Goal: Task Accomplishment & Management: Use online tool/utility

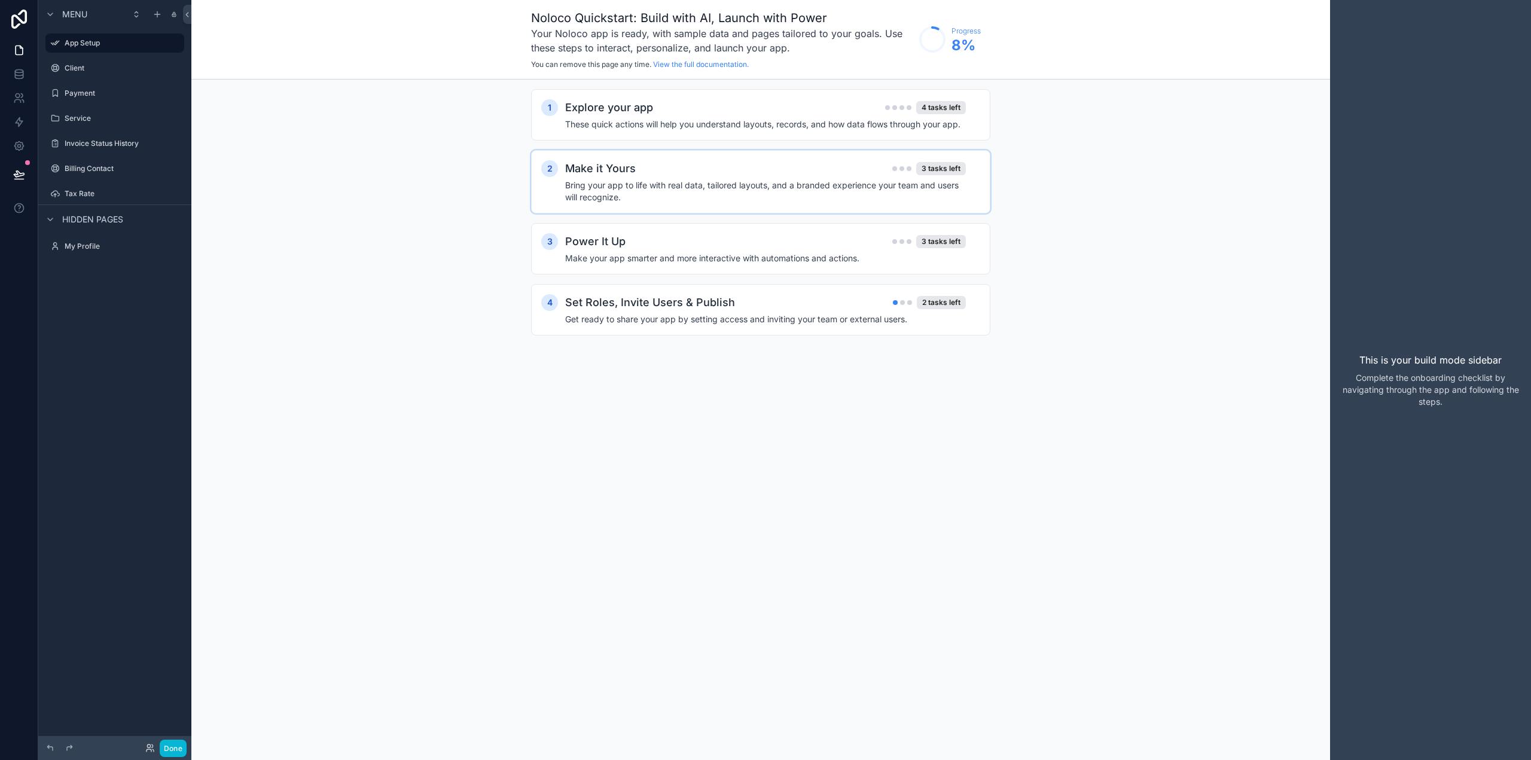
click at [496, 255] on div "1 Explore your app 4 tasks left These quick actions will help you understand la…" at bounding box center [760, 224] width 1139 height 289
click at [29, 83] on link at bounding box center [19, 74] width 38 height 24
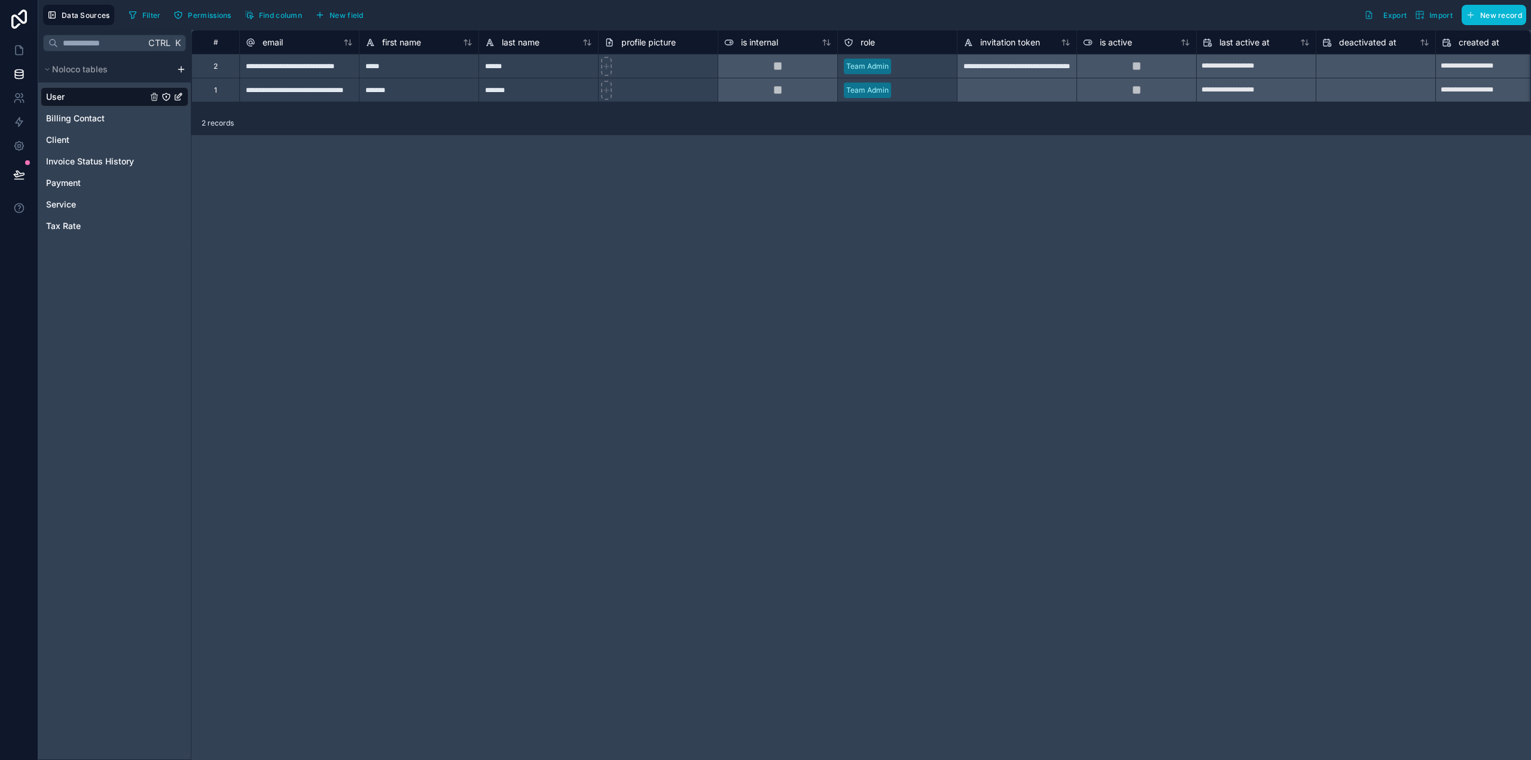
click at [173, 69] on div "Noloco tables" at bounding box center [114, 69] width 153 height 26
click at [183, 69] on html "**********" at bounding box center [765, 380] width 1531 height 760
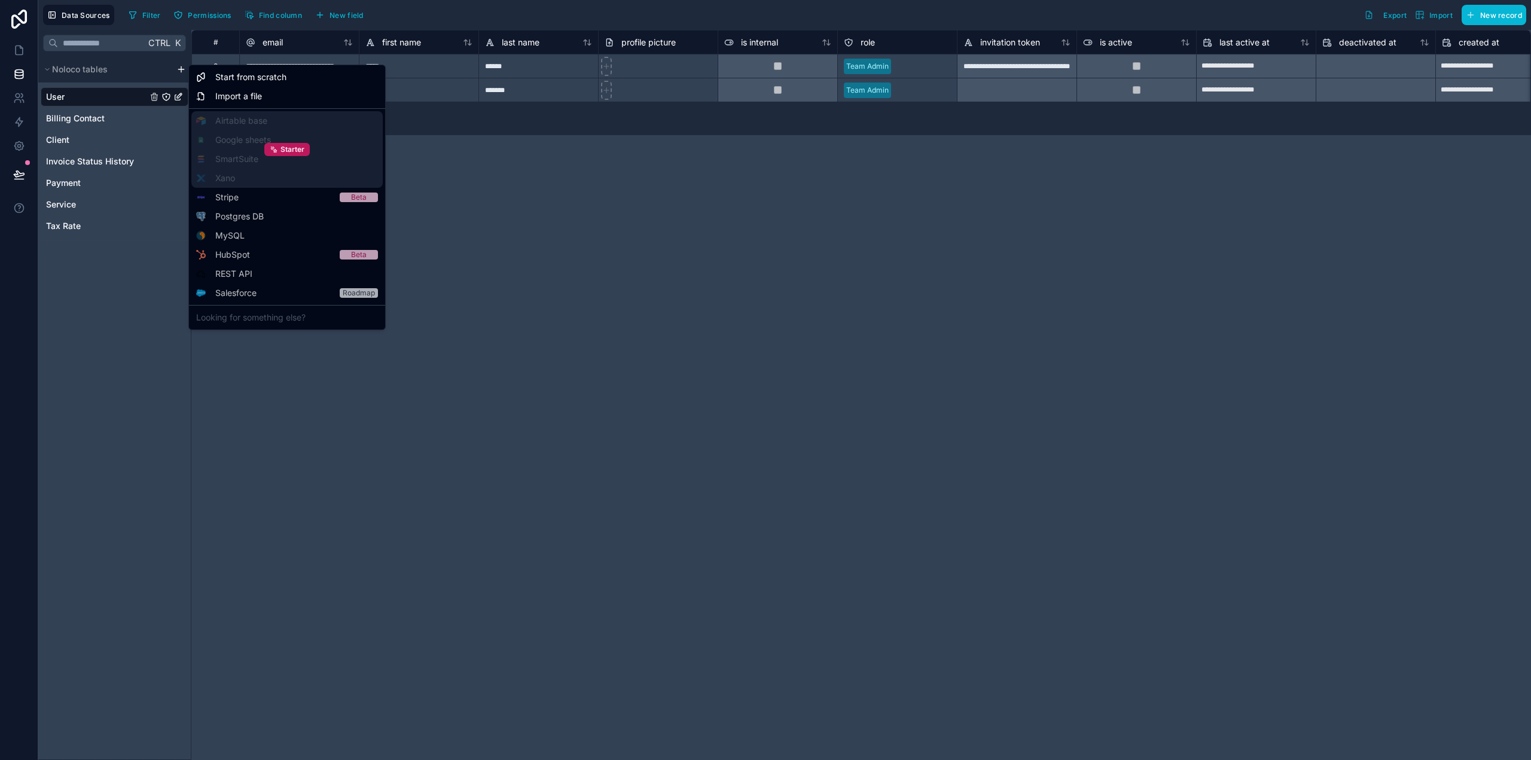
click at [228, 182] on div "Starter" at bounding box center [286, 149] width 191 height 77
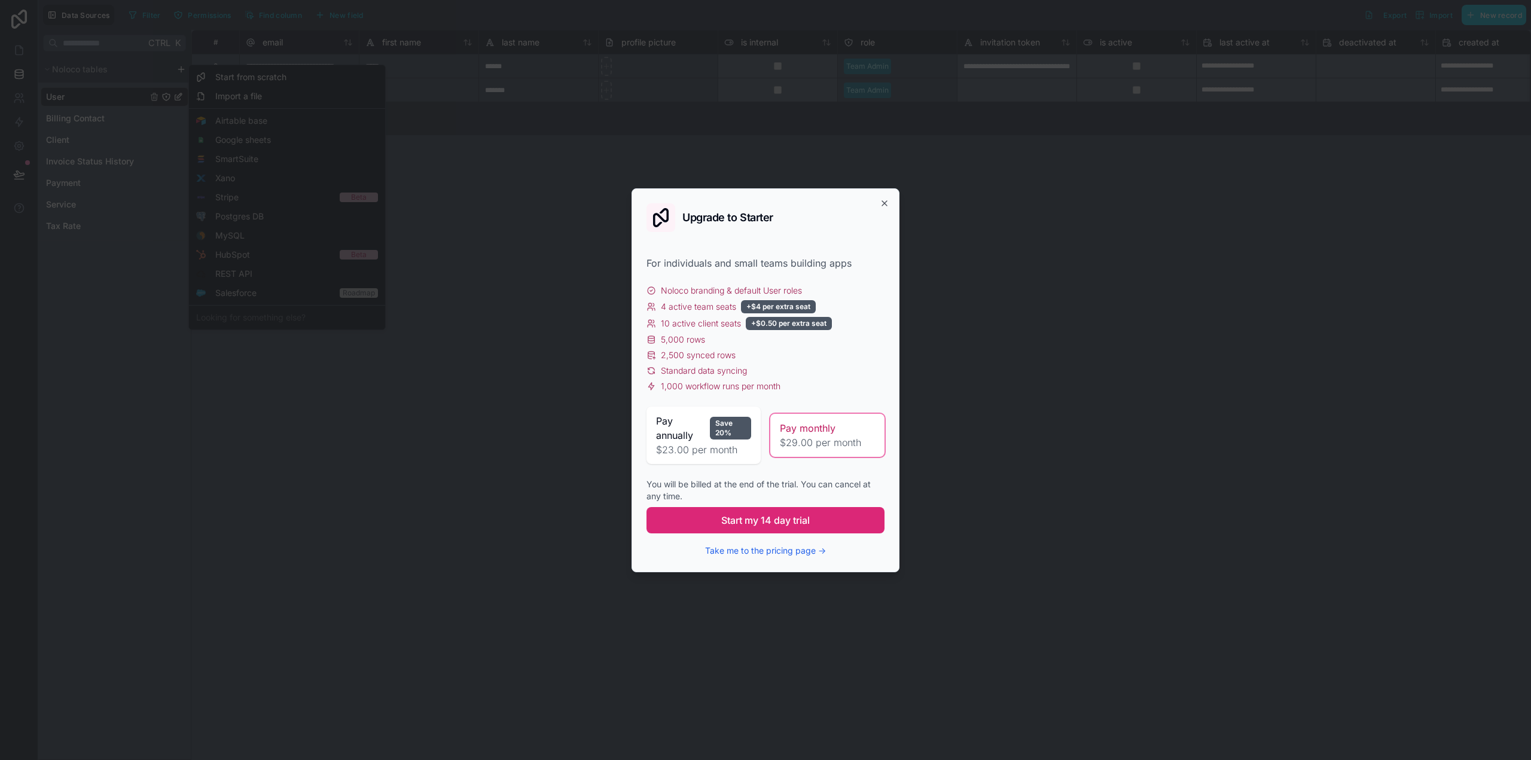
click at [798, 518] on span "Start my 14 day trial" at bounding box center [765, 520] width 89 height 14
click at [811, 521] on button "Start my 14 day trial" at bounding box center [766, 520] width 238 height 26
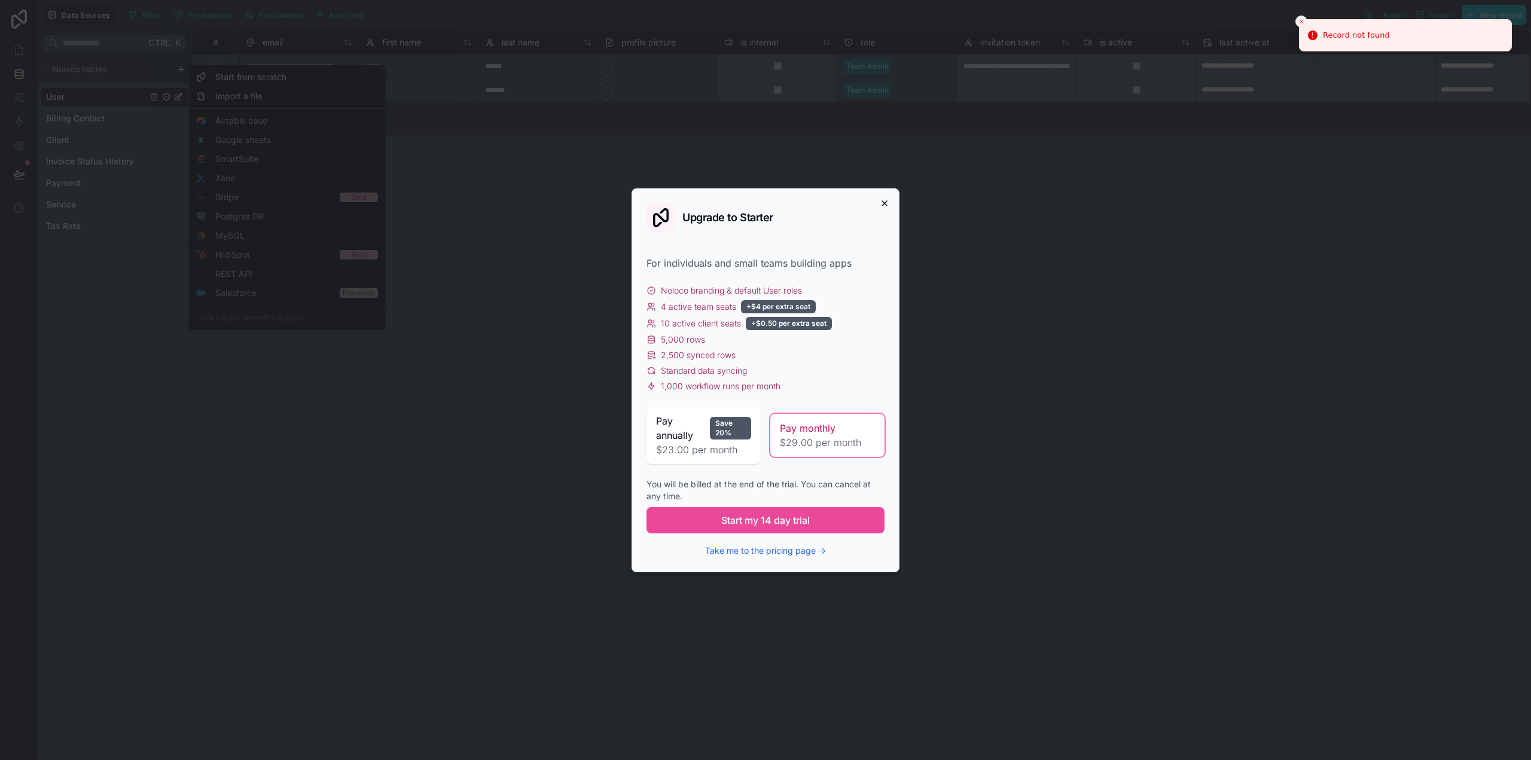
click at [883, 202] on icon "button" at bounding box center [884, 203] width 5 height 5
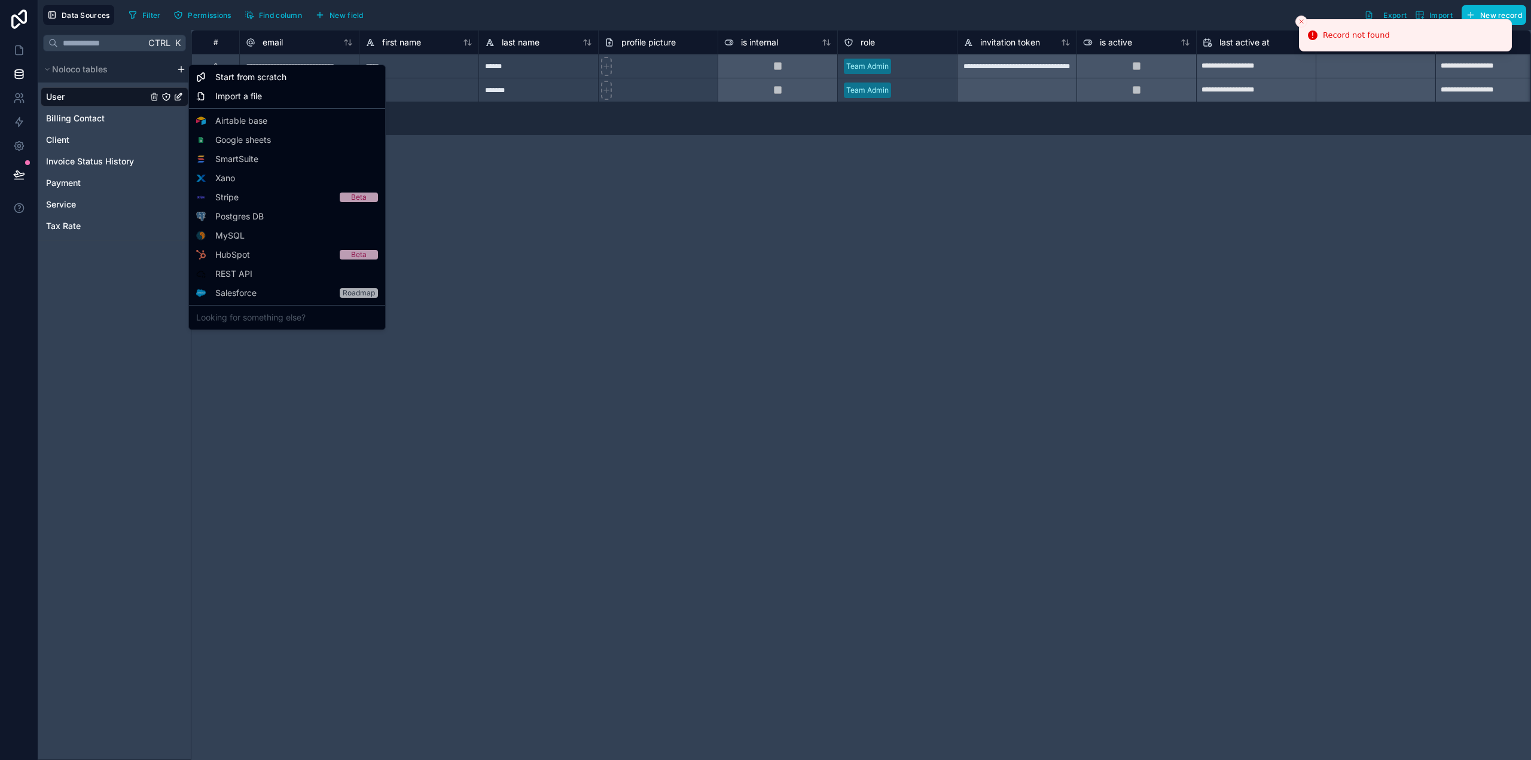
click at [465, 251] on html "**********" at bounding box center [765, 380] width 1531 height 760
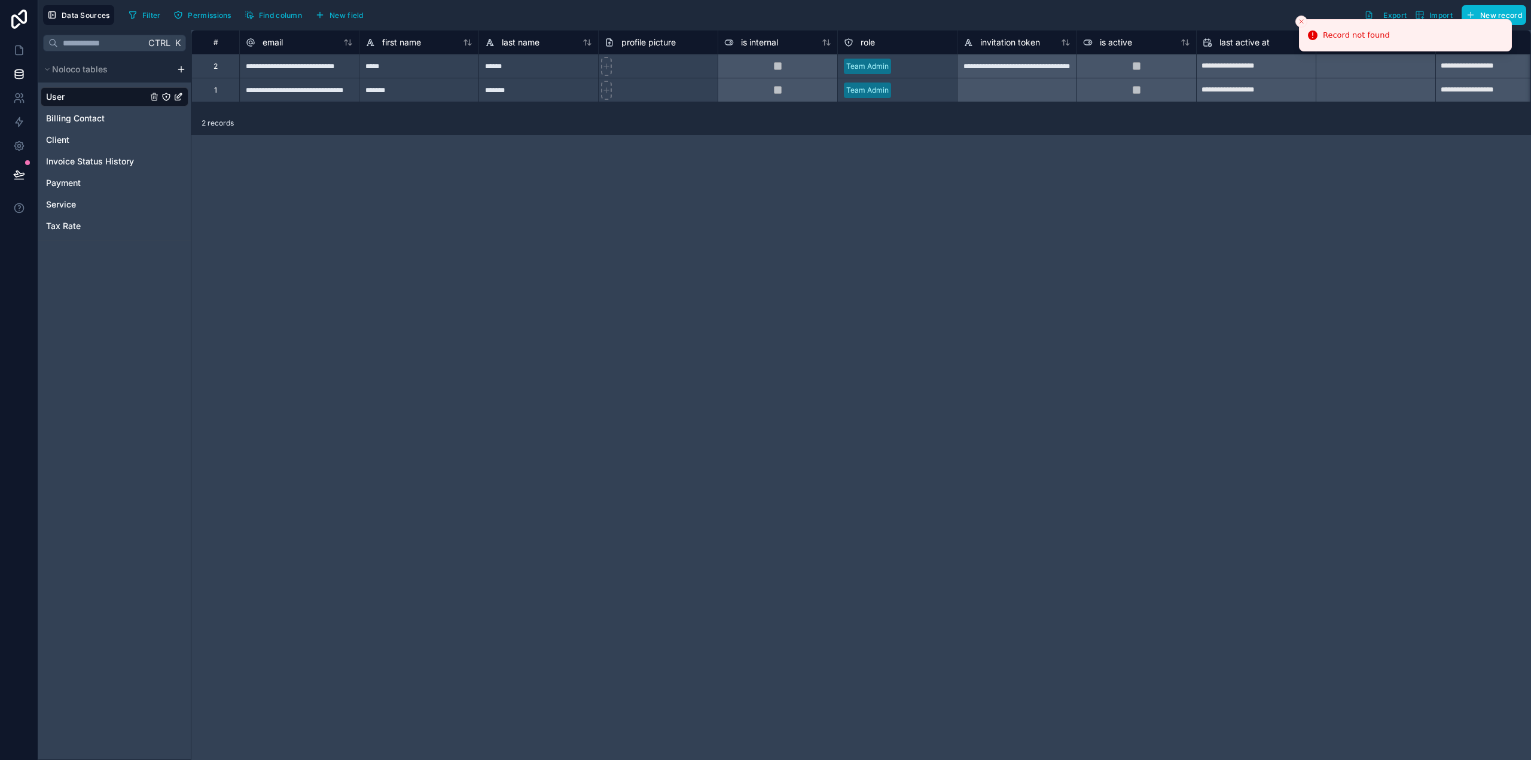
click at [1304, 36] on li "Record not found" at bounding box center [1405, 35] width 213 height 32
click at [1285, 20] on div "Filter Permissions Find column New field Export Import New record" at bounding box center [825, 15] width 1402 height 20
drag, startPoint x: 1297, startPoint y: 21, endPoint x: 1303, endPoint y: 18, distance: 7.2
click at [1299, 19] on button "Close toast" at bounding box center [1301, 22] width 12 height 12
click at [163, 179] on icon "Payment" at bounding box center [166, 183] width 10 height 10
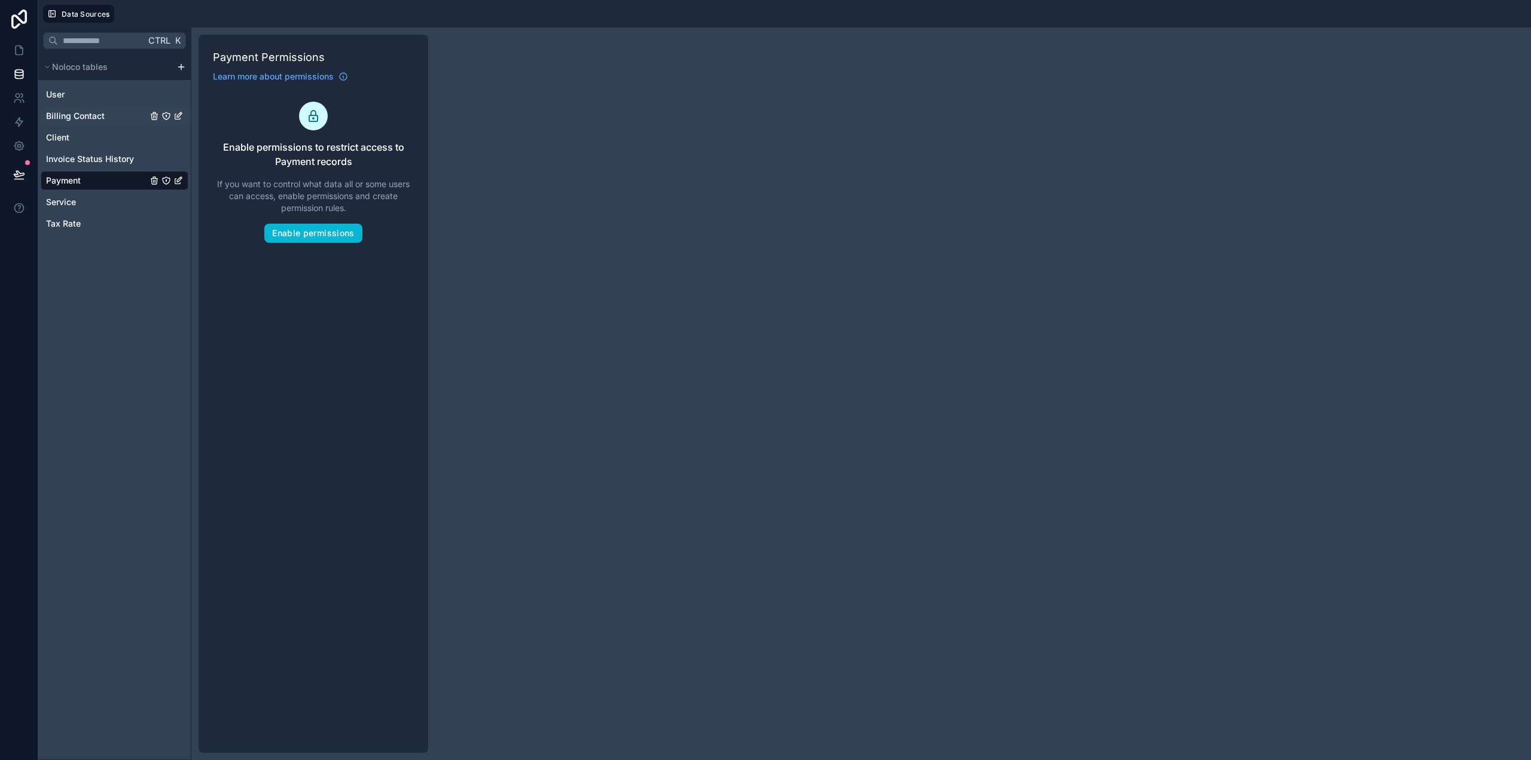
click at [79, 124] on div "Billing Contact" at bounding box center [115, 115] width 148 height 19
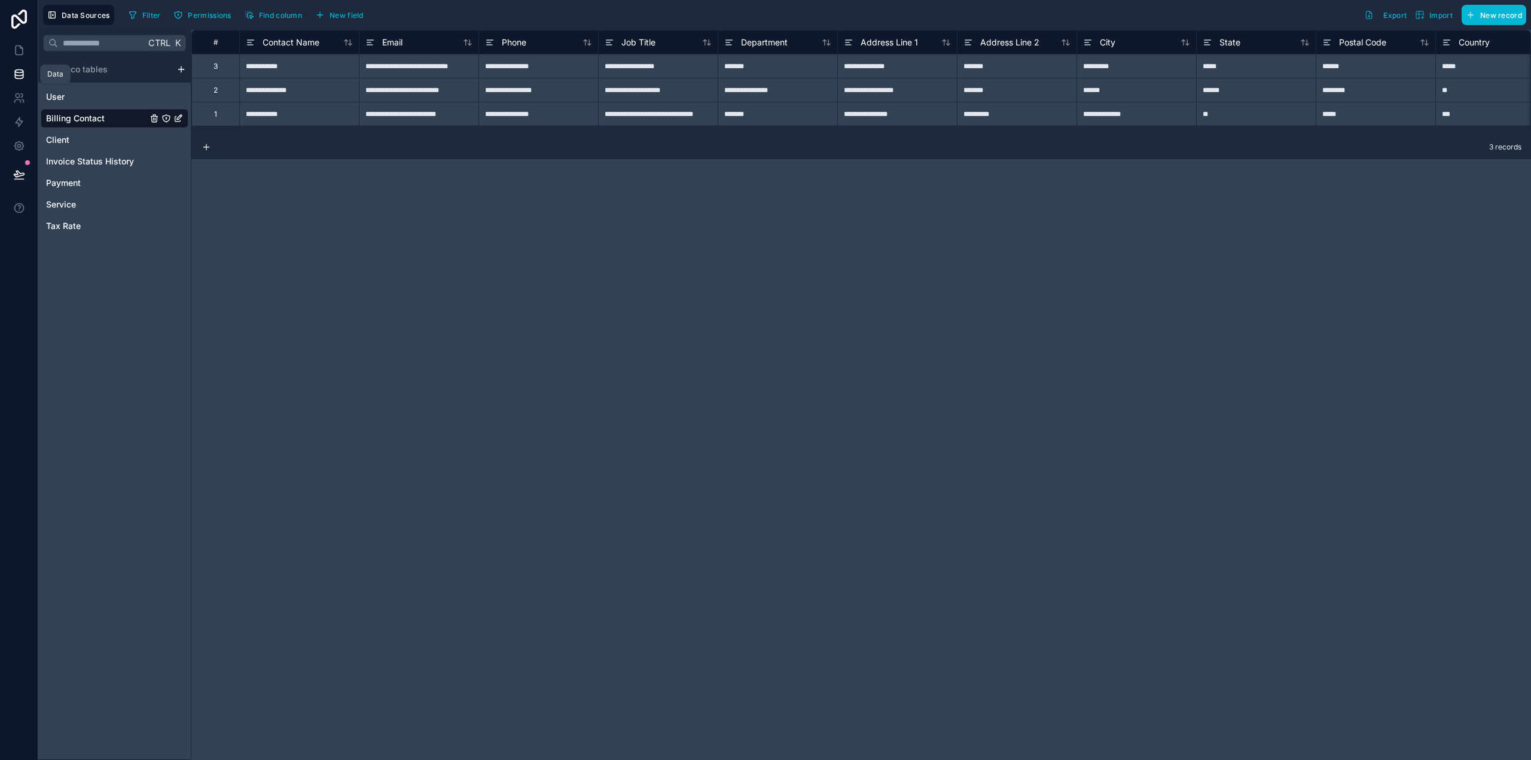
click at [16, 74] on icon at bounding box center [19, 74] width 12 height 12
drag, startPoint x: 24, startPoint y: 106, endPoint x: 25, endPoint y: 85, distance: 20.9
click at [24, 105] on link at bounding box center [19, 98] width 38 height 24
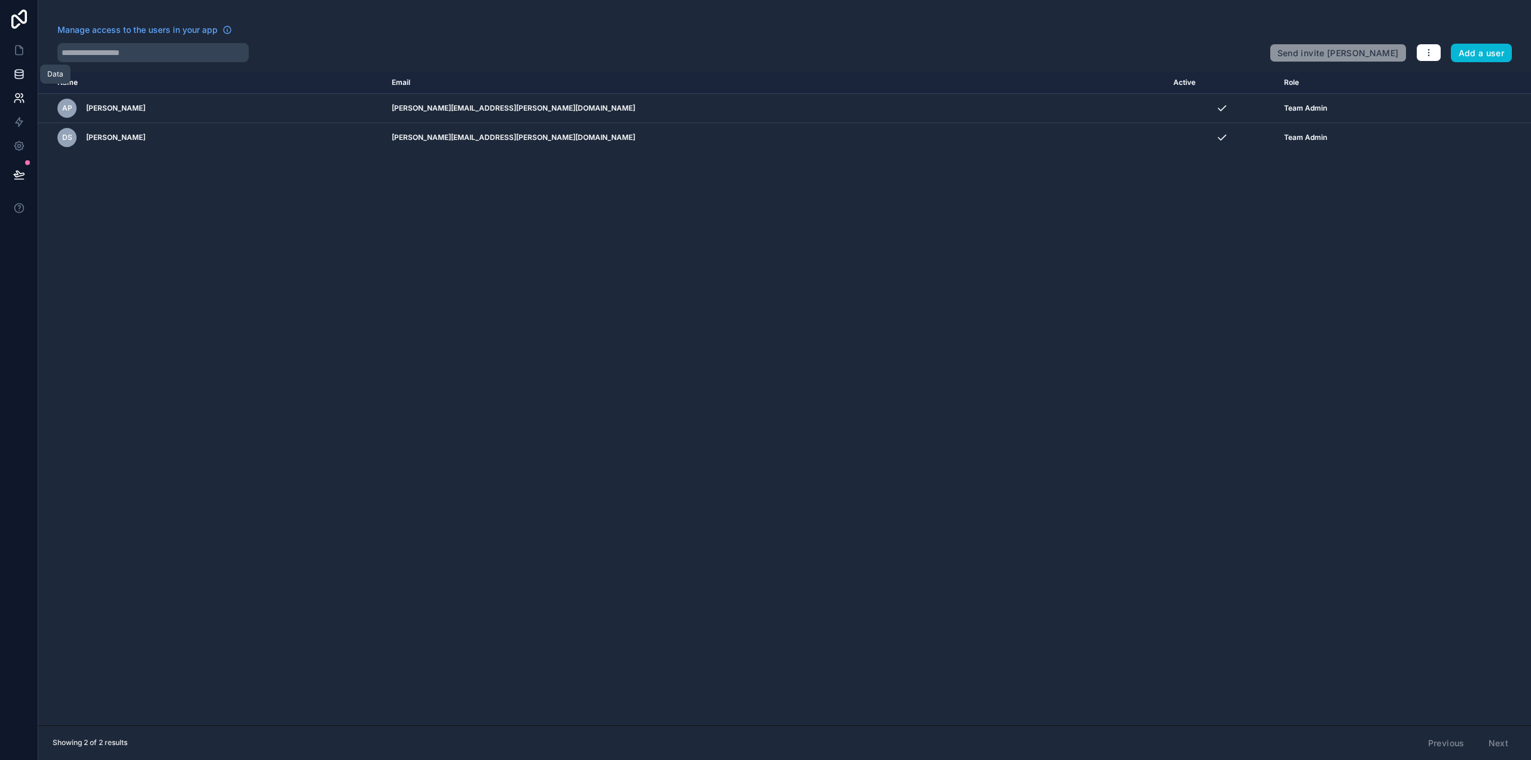
click at [20, 78] on icon at bounding box center [19, 76] width 8 height 5
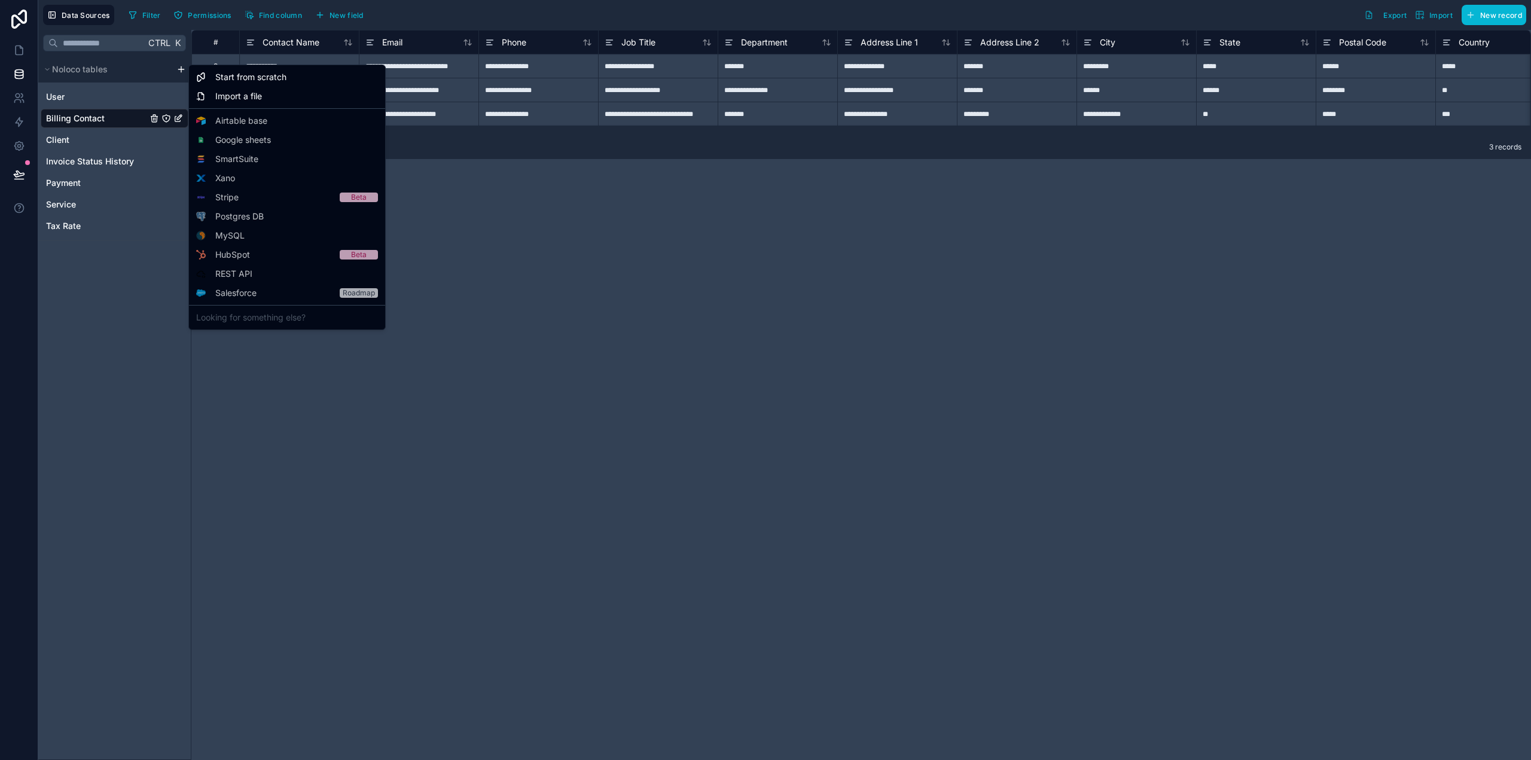
click at [181, 66] on html "**********" at bounding box center [765, 380] width 1531 height 760
click at [406, 601] on html "**********" at bounding box center [765, 380] width 1531 height 760
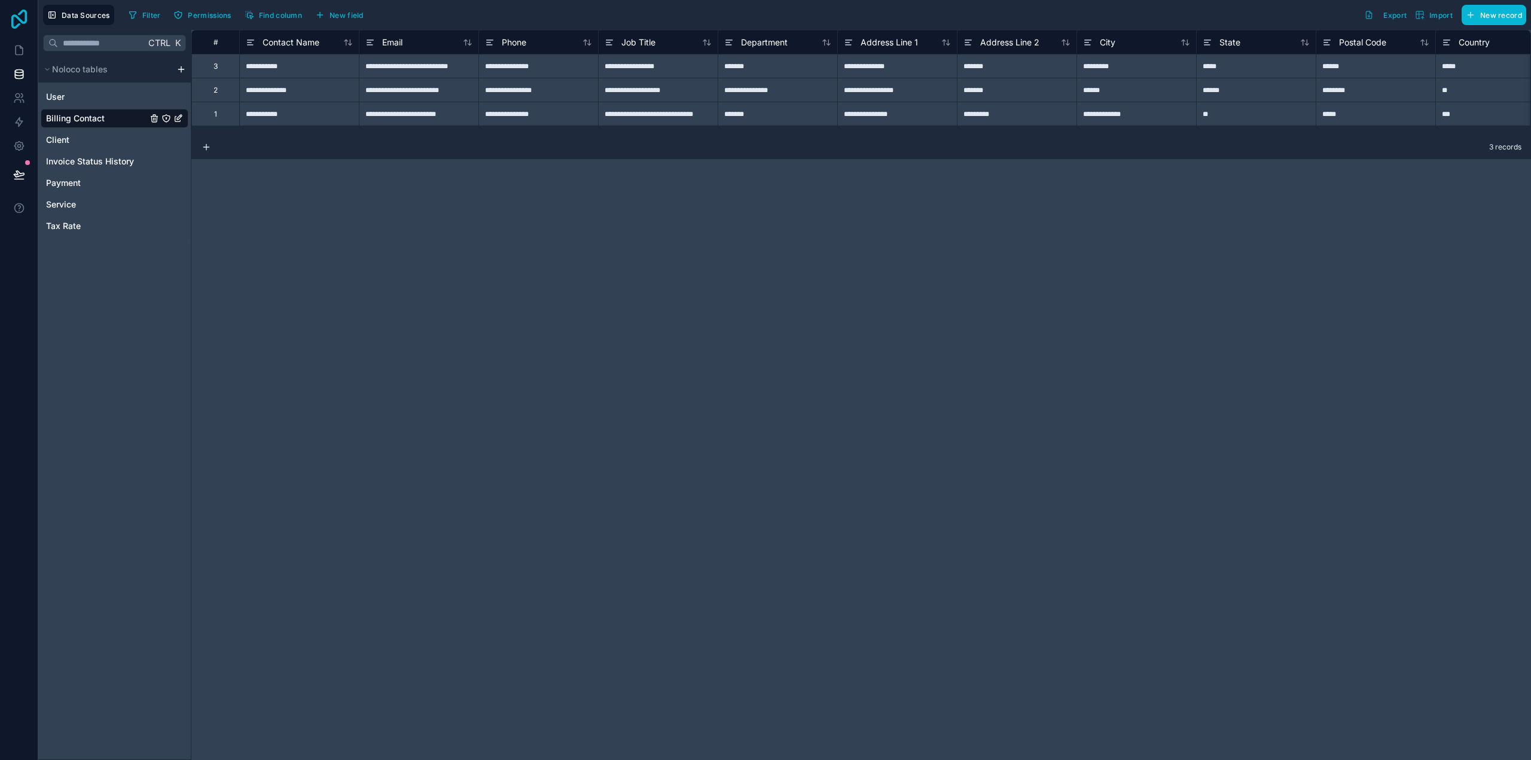
click at [20, 23] on icon at bounding box center [19, 19] width 24 height 19
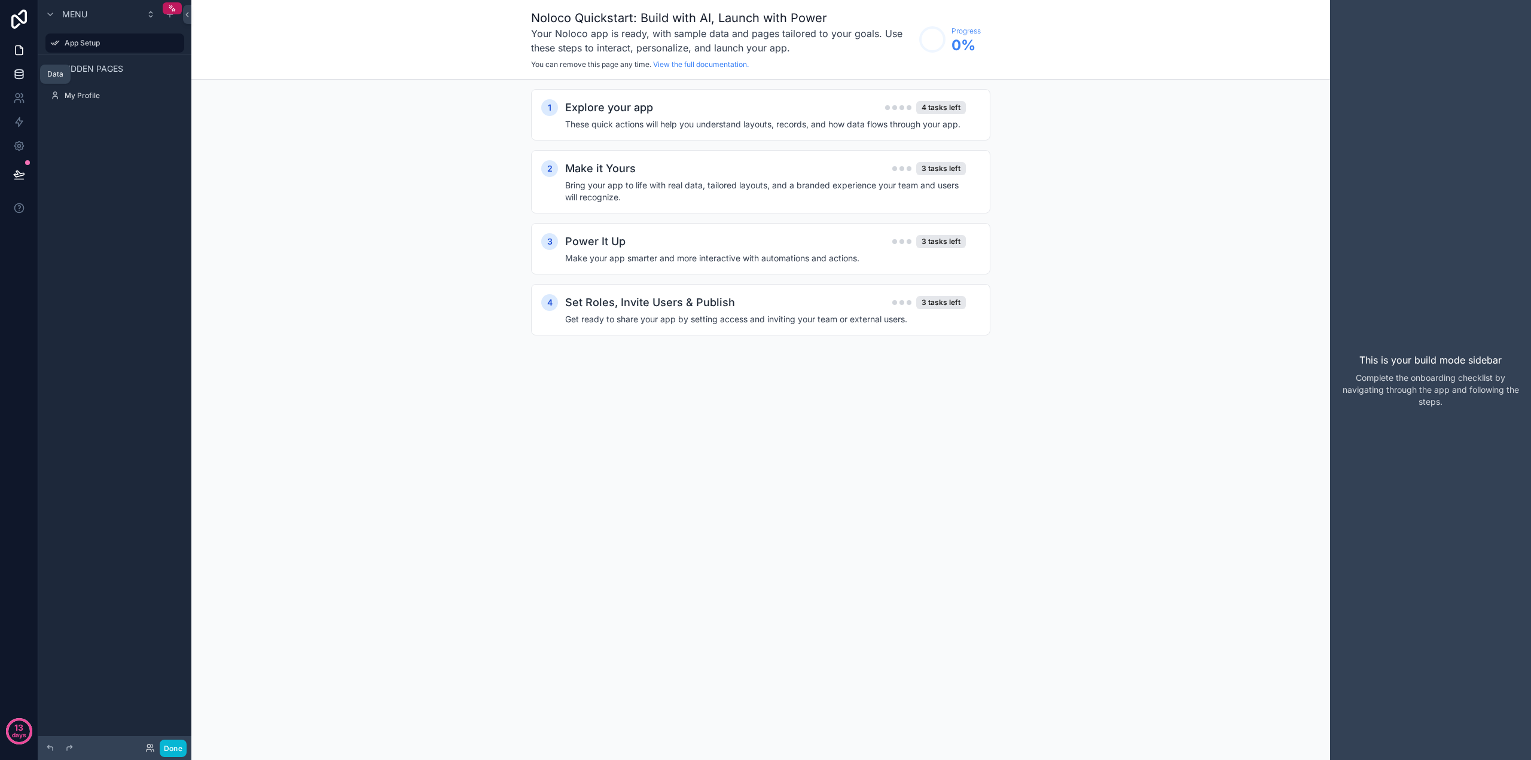
click at [17, 75] on icon at bounding box center [19, 74] width 12 height 12
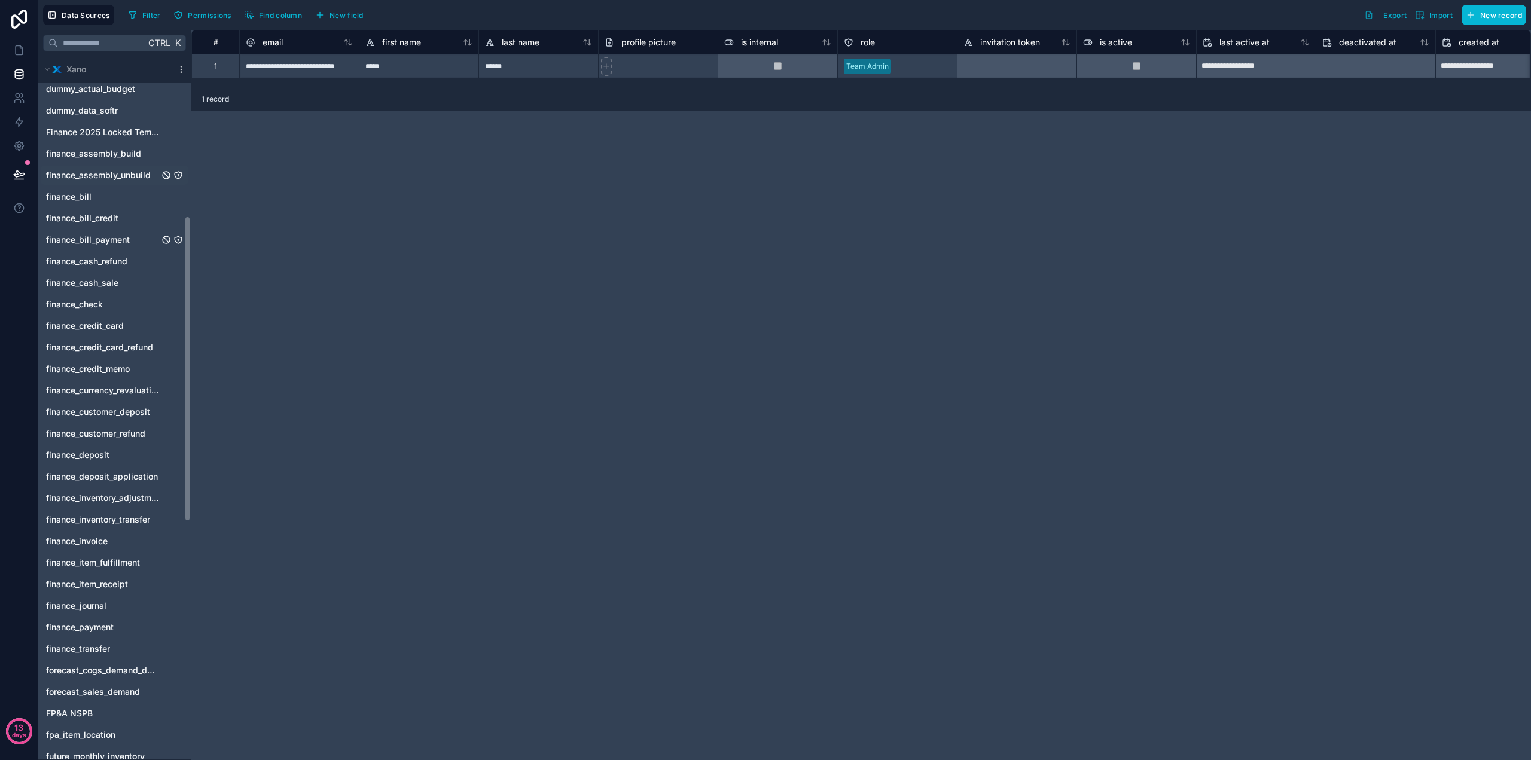
click at [118, 316] on div "account_search accounting_period_search amazon_pos balance_sheet_projection_lin…" at bounding box center [115, 495] width 148 height 1531
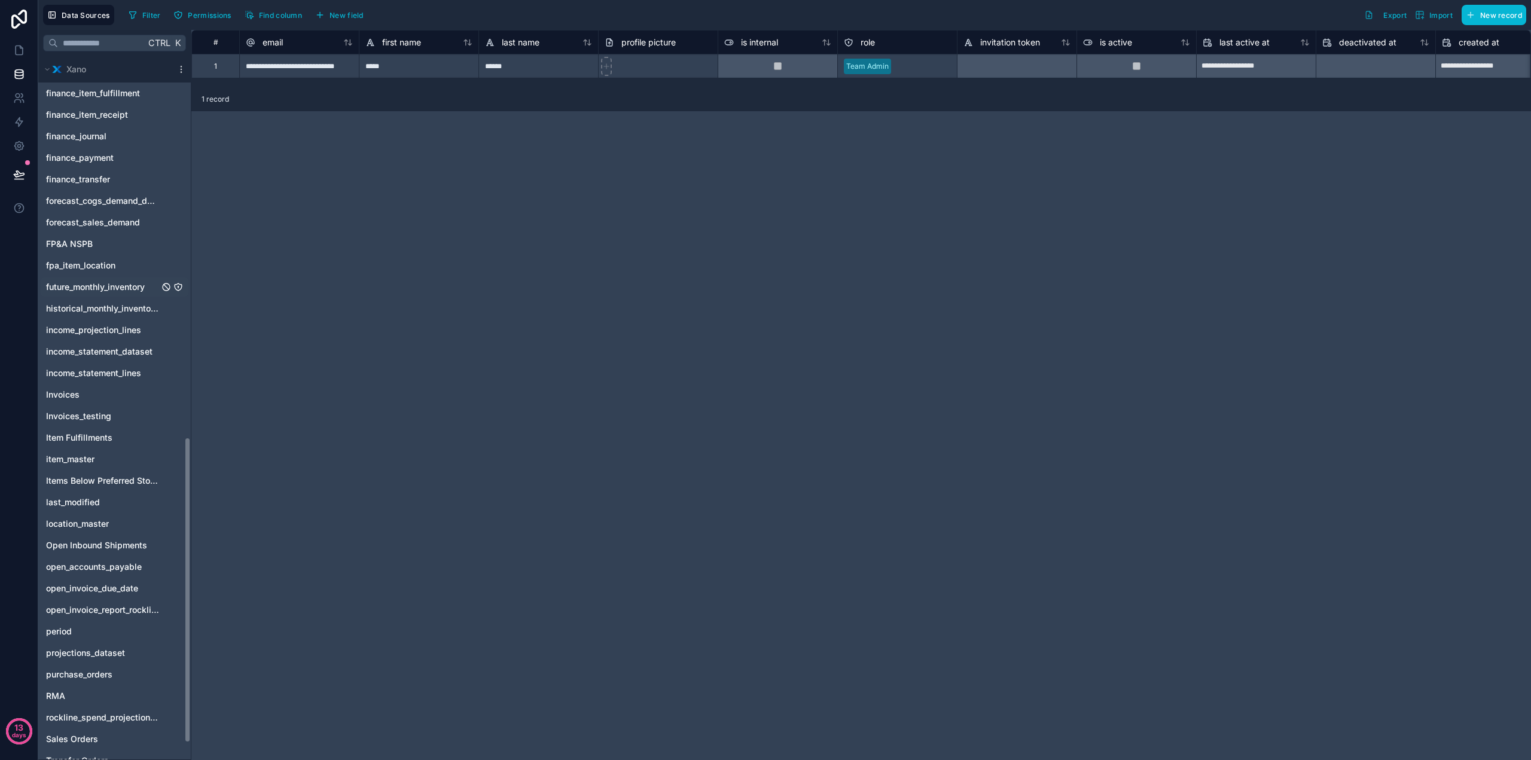
click at [105, 298] on div "account_search accounting_period_search amazon_pos balance_sheet_projection_lin…" at bounding box center [115, 26] width 148 height 1531
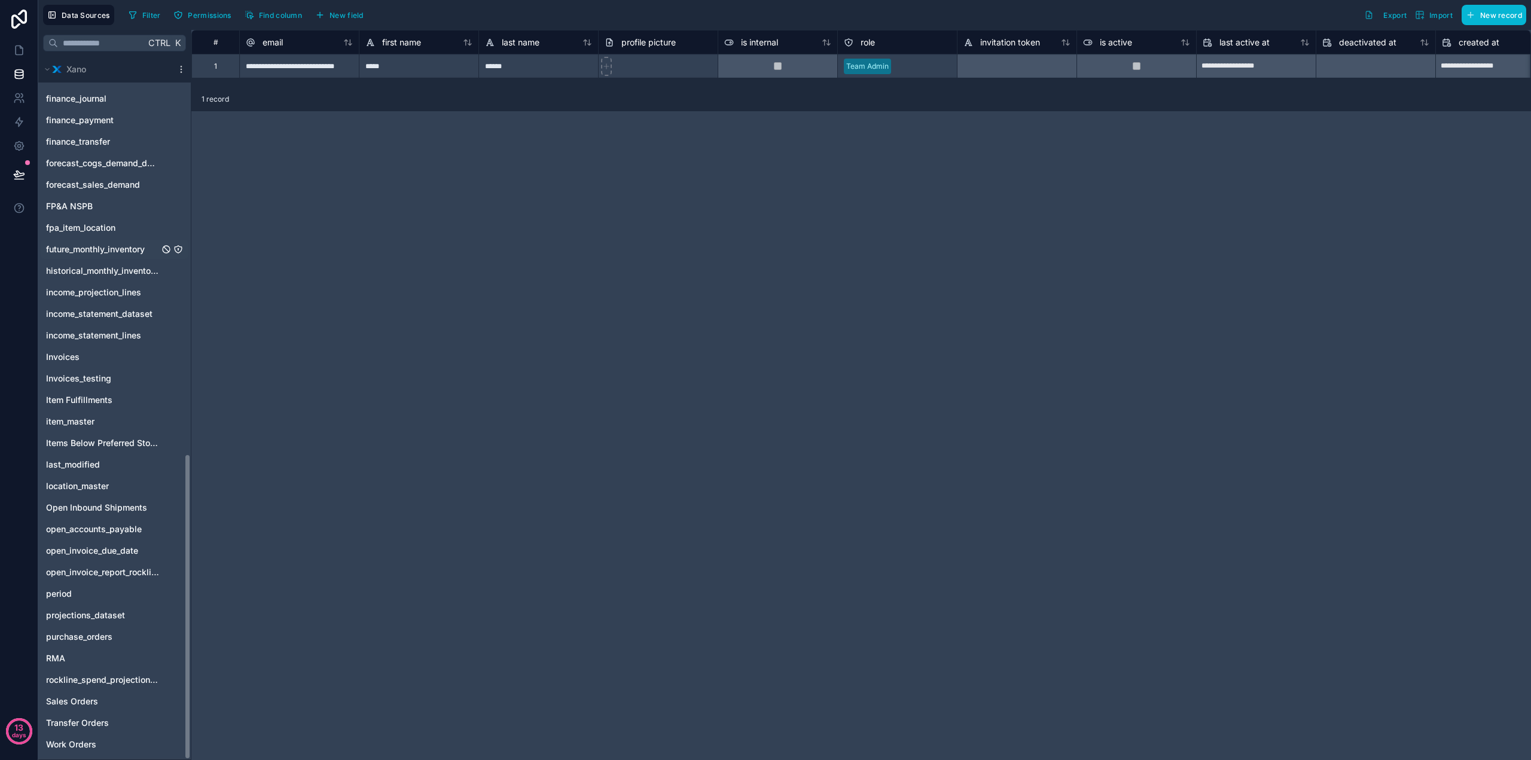
click at [101, 242] on div "future_monthly_inventory" at bounding box center [115, 249] width 148 height 19
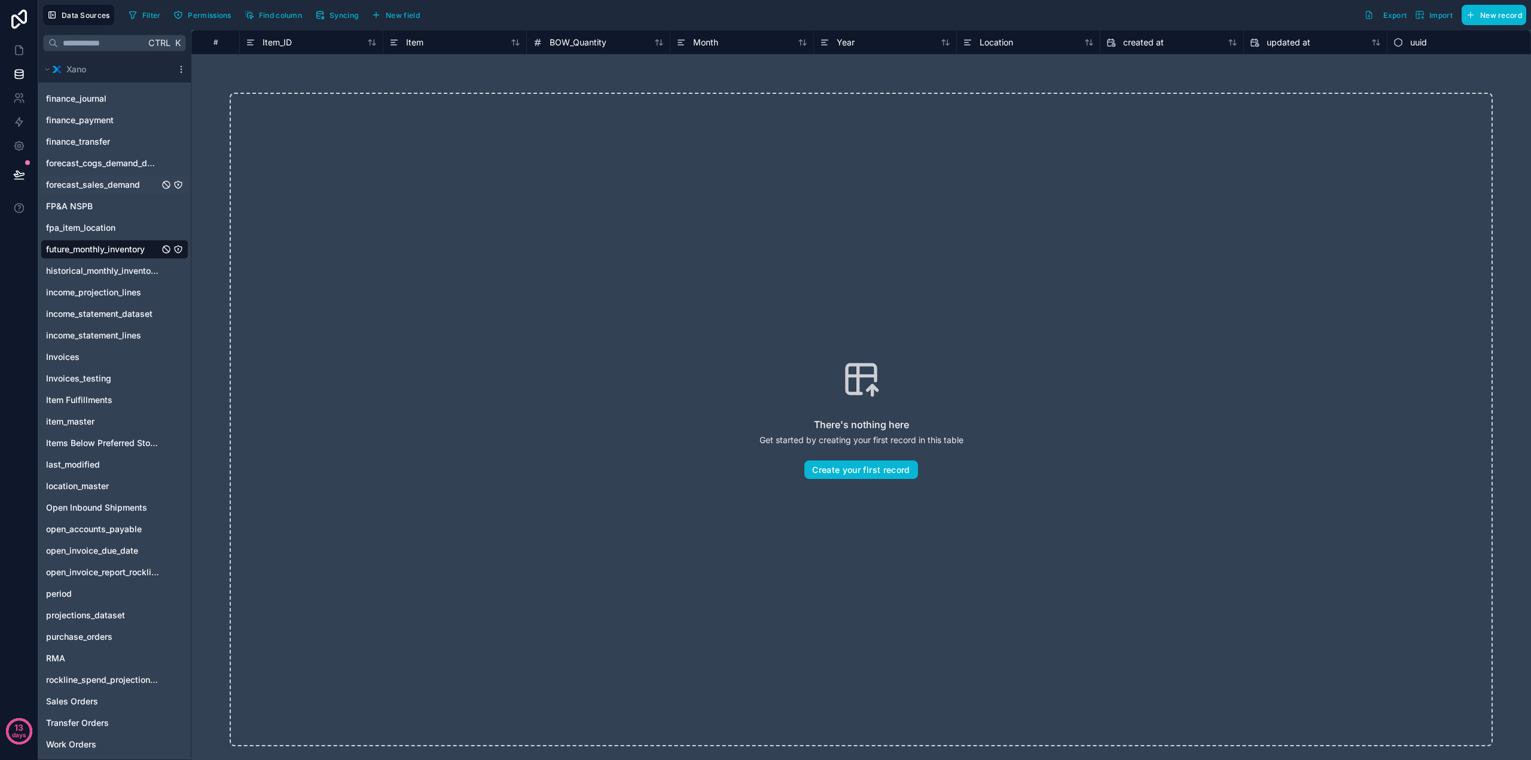
click at [79, 185] on span "forecast_sales_demand" at bounding box center [93, 185] width 94 height 12
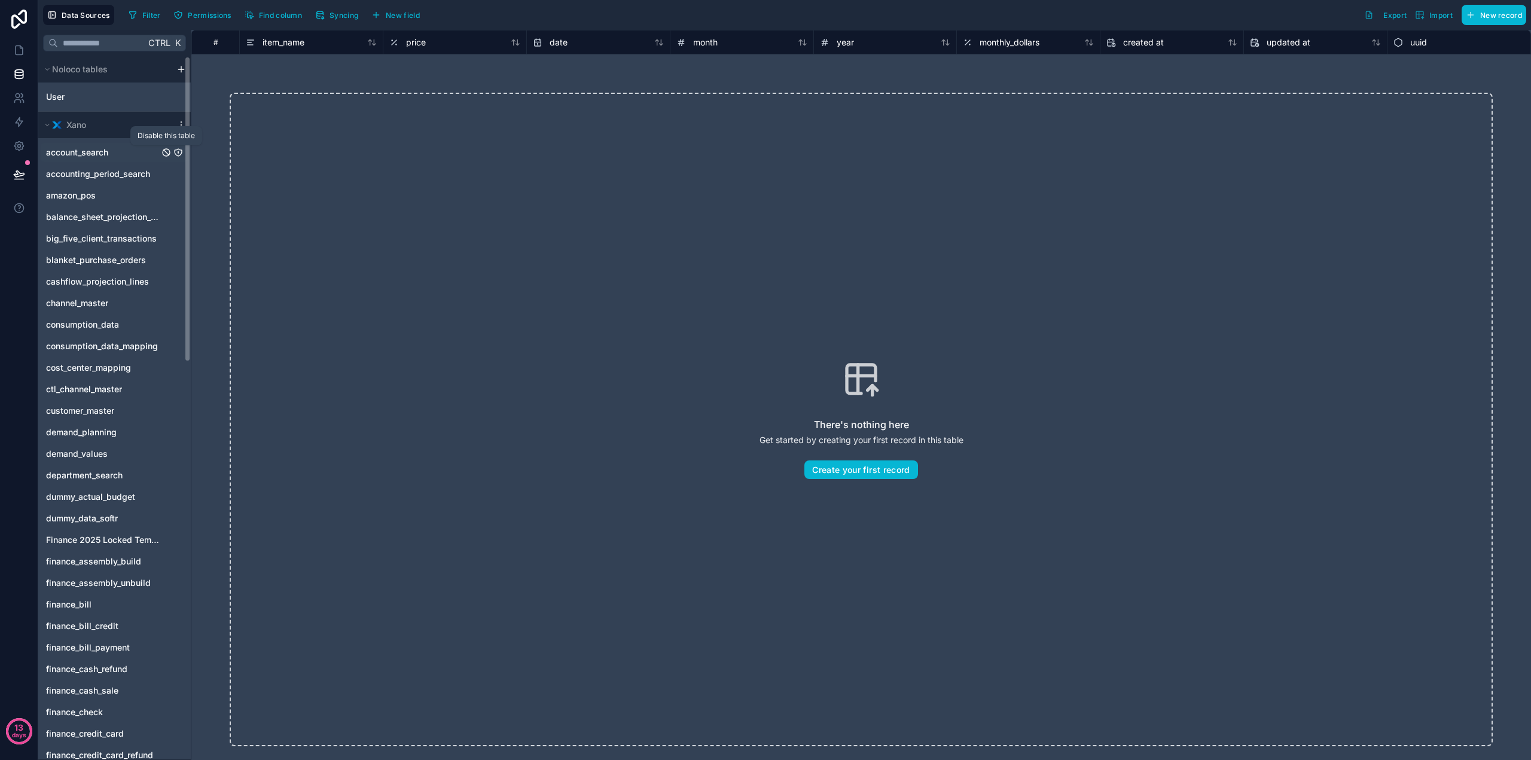
click at [164, 151] on icon "account_search" at bounding box center [166, 153] width 10 height 10
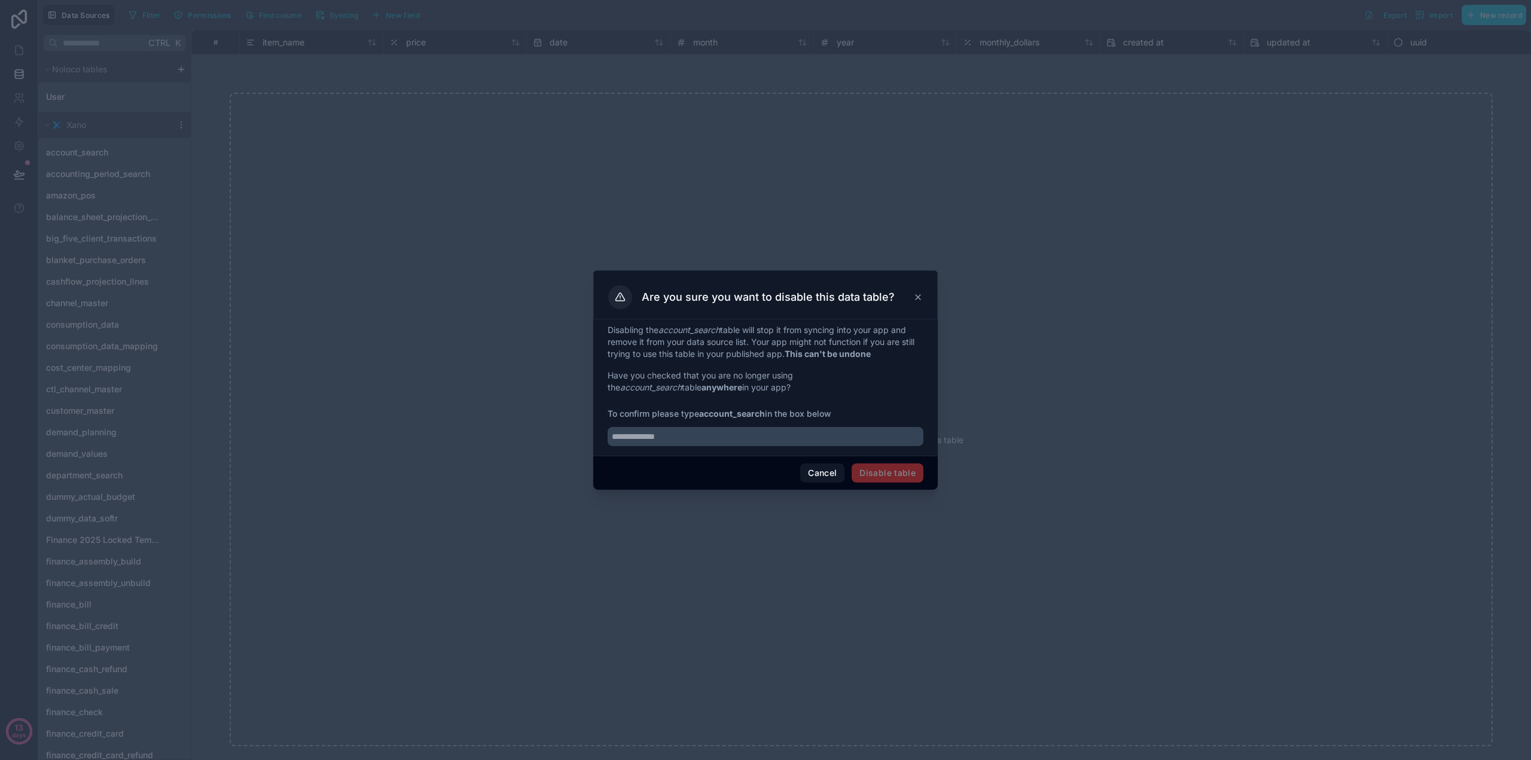
click at [224, 200] on div at bounding box center [765, 380] width 1531 height 760
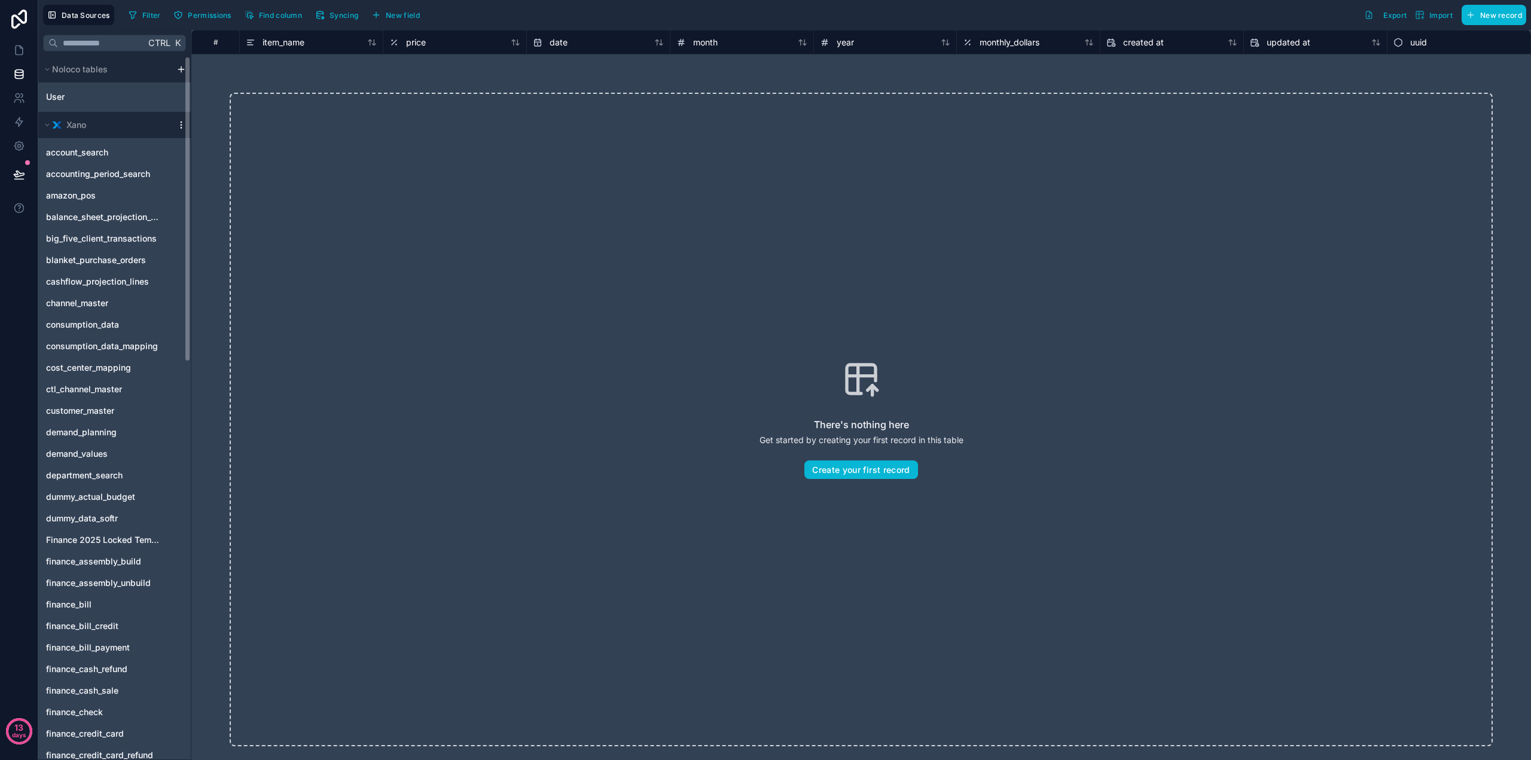
click at [181, 125] on icon "scrollable content" at bounding box center [181, 124] width 1 height 1
click at [240, 227] on span "Delete source" at bounding box center [242, 230] width 86 height 10
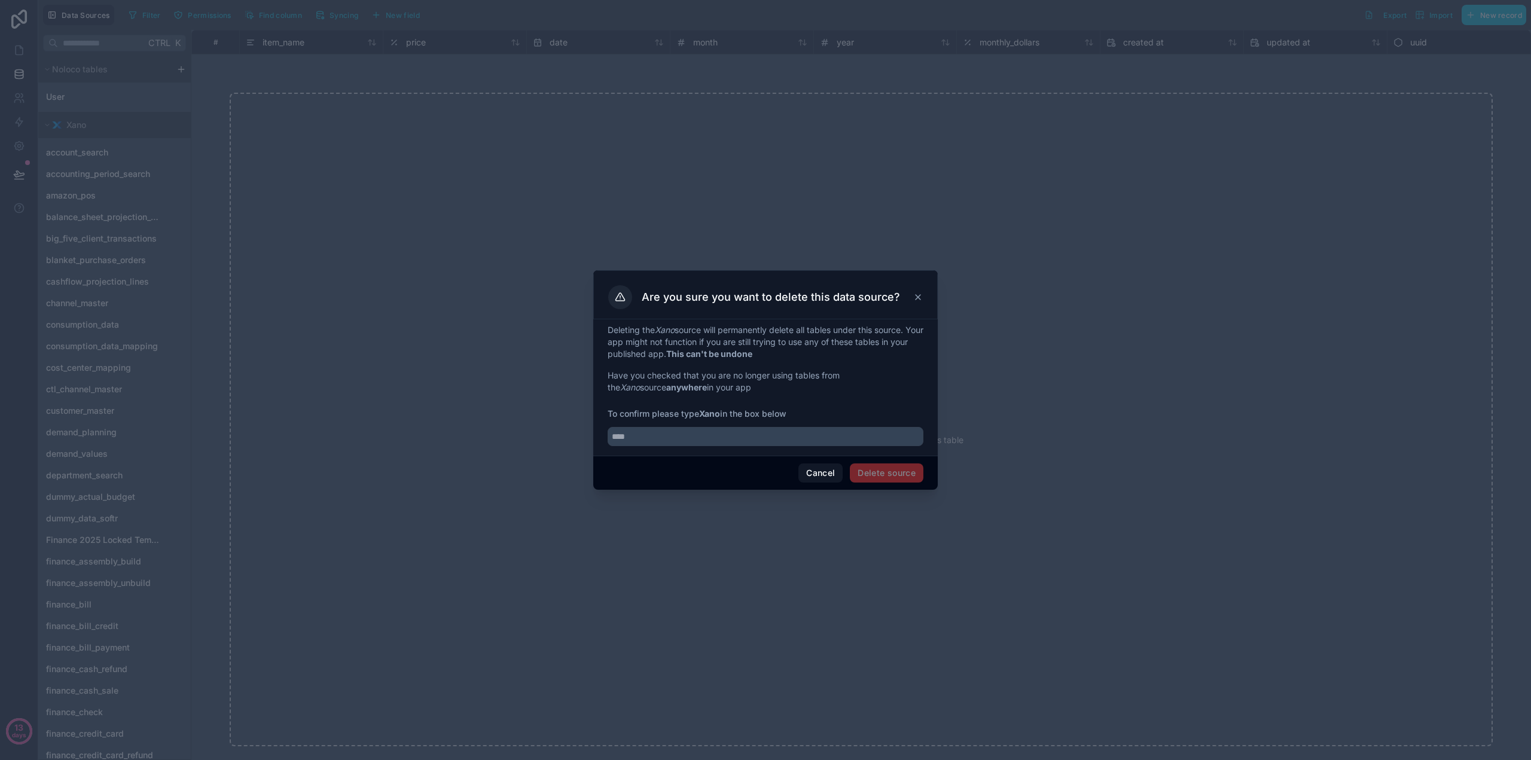
click at [683, 445] on div "Deleting the Xano source will permanently delete all tables under this source. …" at bounding box center [765, 387] width 344 height 136
click at [682, 440] on input "text" at bounding box center [766, 436] width 316 height 19
type input "****"
click at [883, 474] on button "Delete source" at bounding box center [887, 473] width 74 height 19
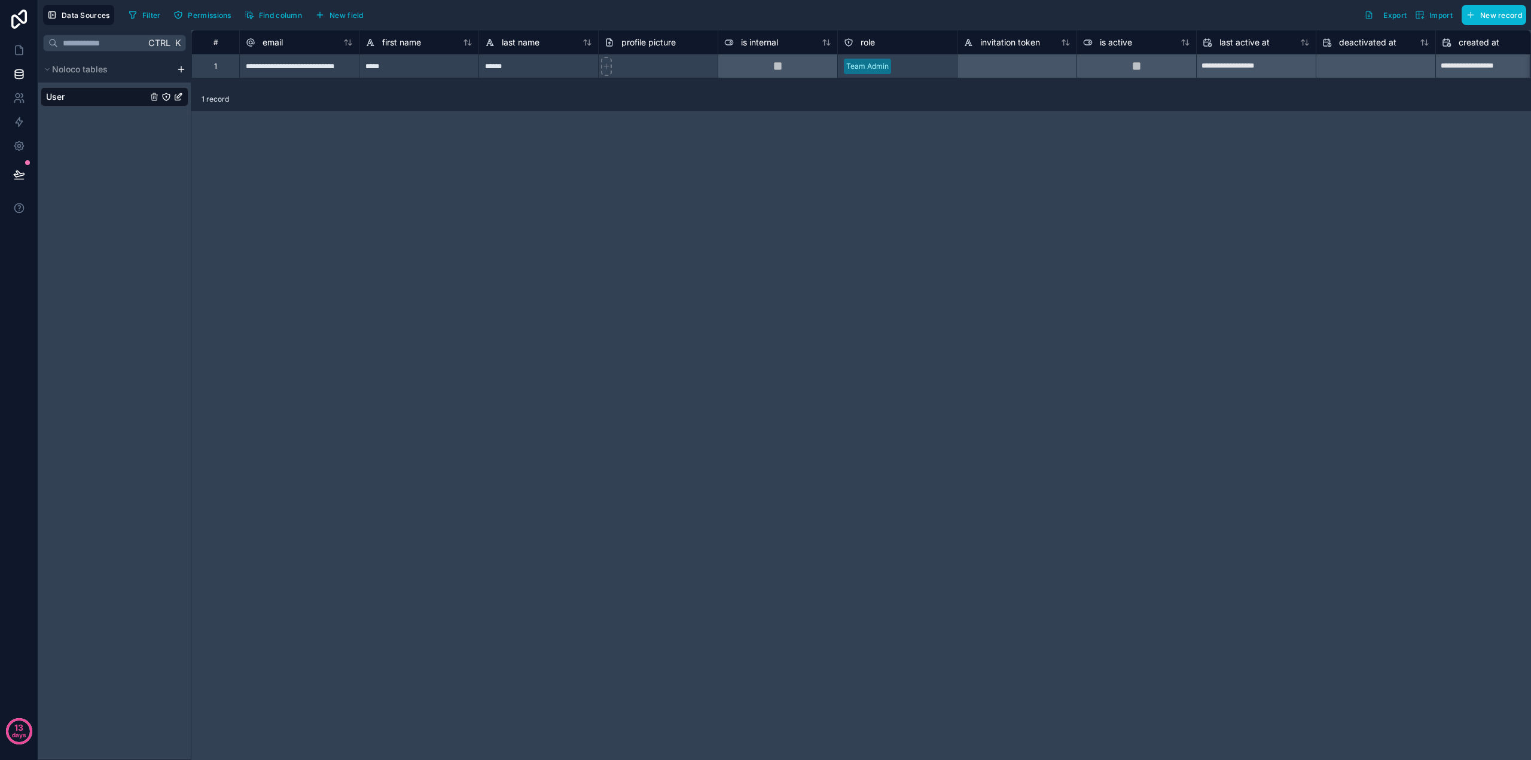
click at [59, 106] on div "User" at bounding box center [114, 97] width 153 height 29
click at [181, 72] on html "**********" at bounding box center [765, 380] width 1531 height 760
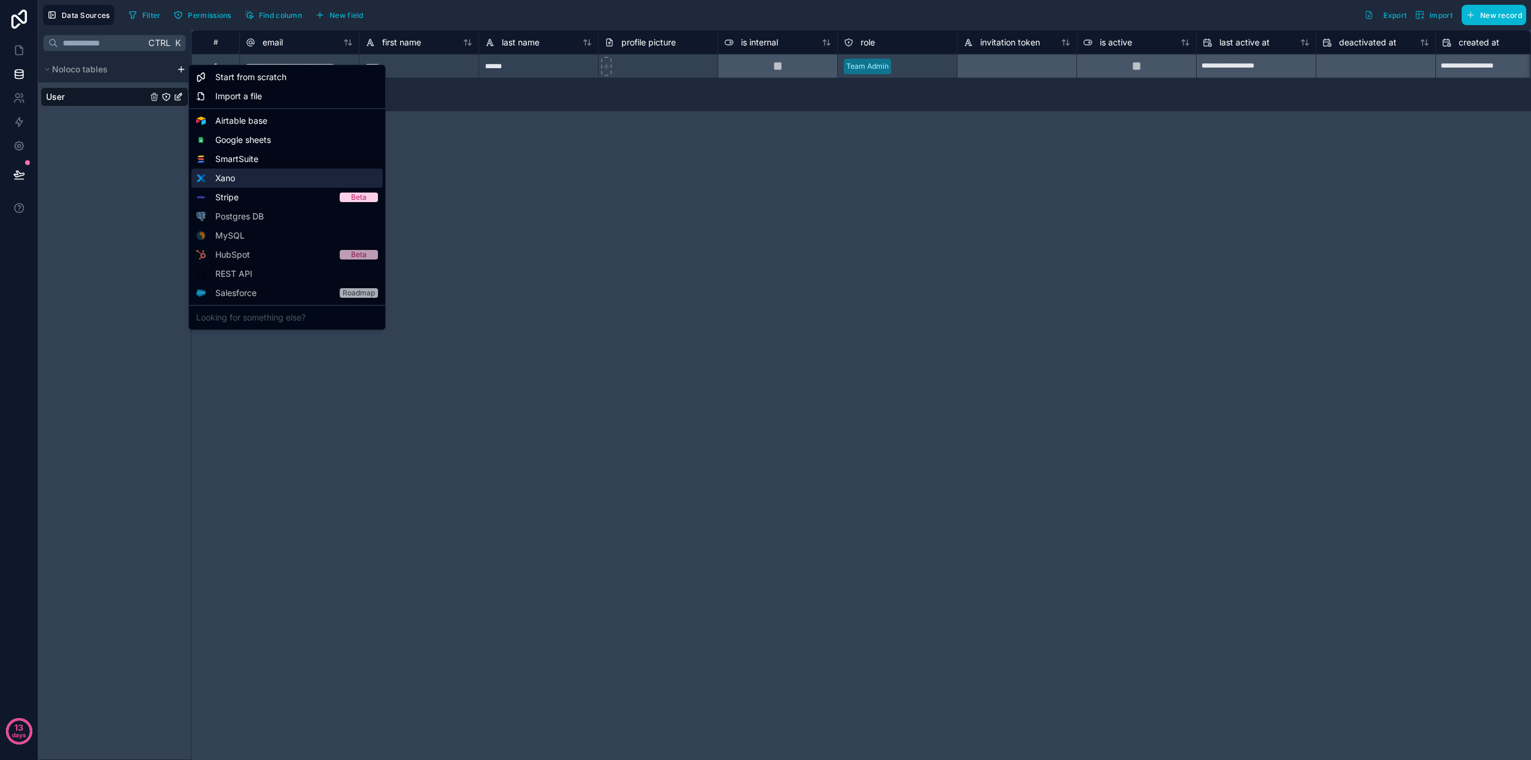
click at [250, 182] on div "Xano" at bounding box center [286, 178] width 191 height 19
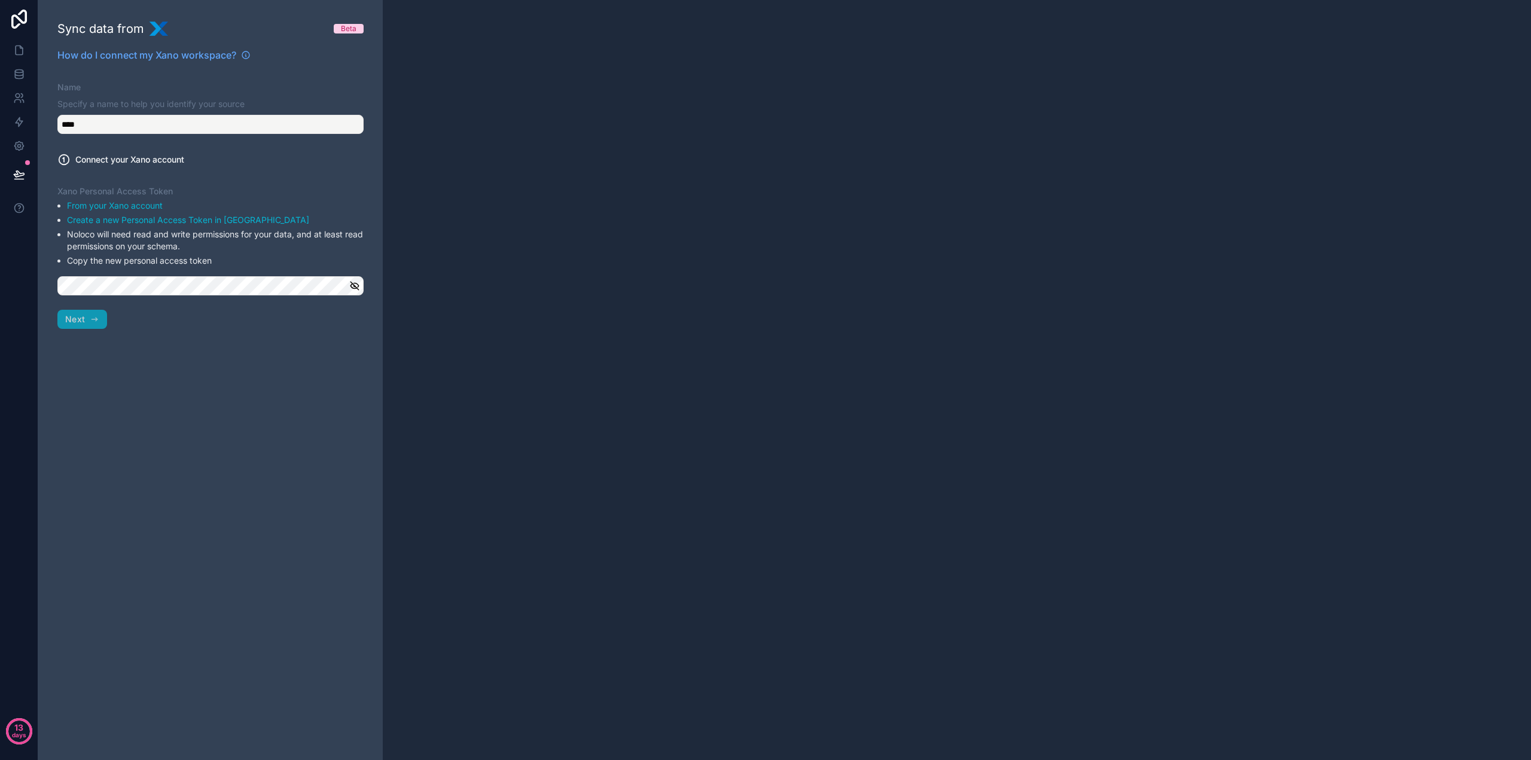
click at [145, 300] on div "Sync data from Beta How do I connect my Xano workspace? Name Specify a name to …" at bounding box center [210, 380] width 344 height 760
click at [126, 127] on input "****" at bounding box center [210, 124] width 306 height 19
click at [146, 333] on div "Sync data from Beta How do I connect my Xano workspace? Name Specify a name to …" at bounding box center [210, 380] width 344 height 760
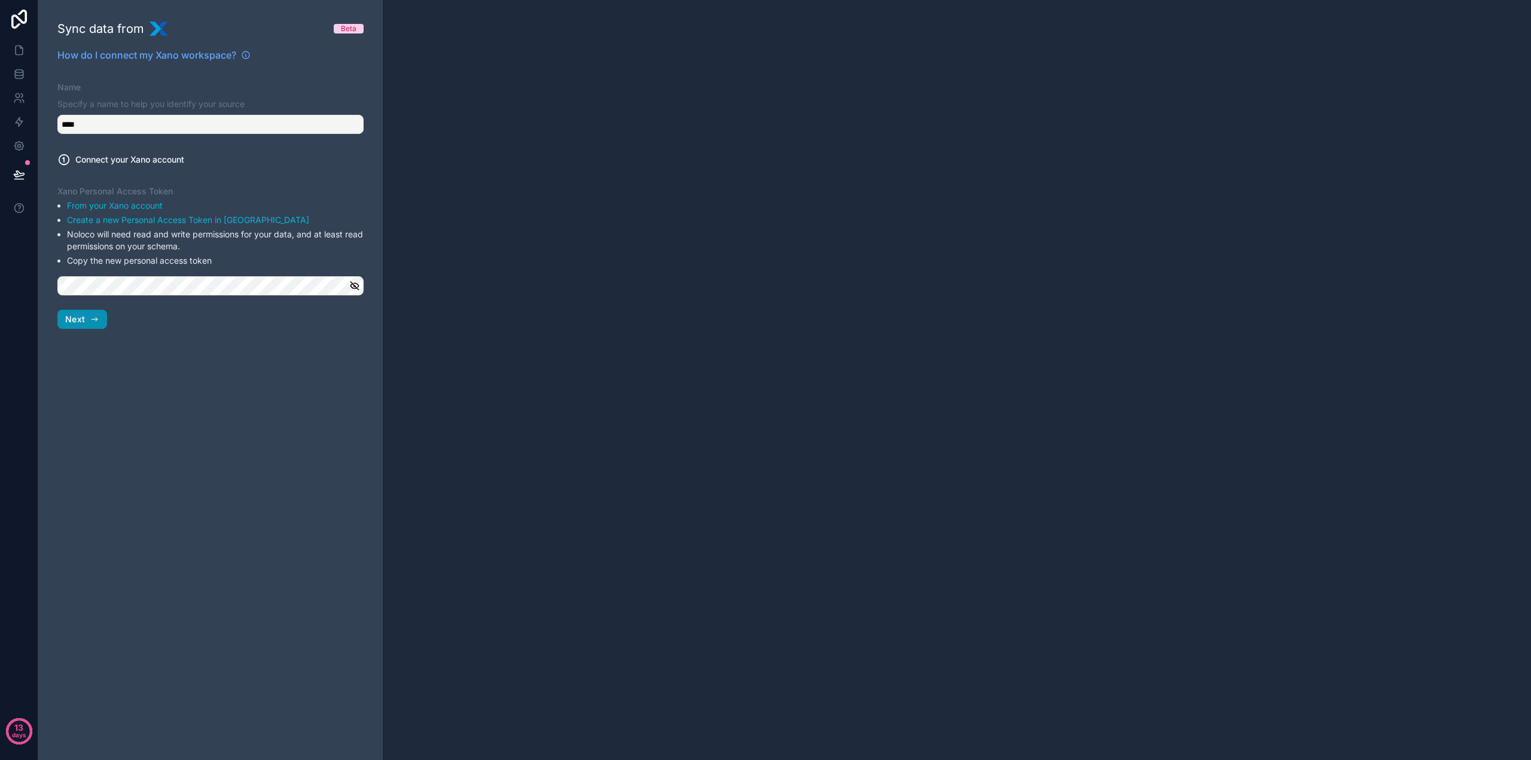
click at [77, 319] on span "Next" at bounding box center [75, 319] width 20 height 11
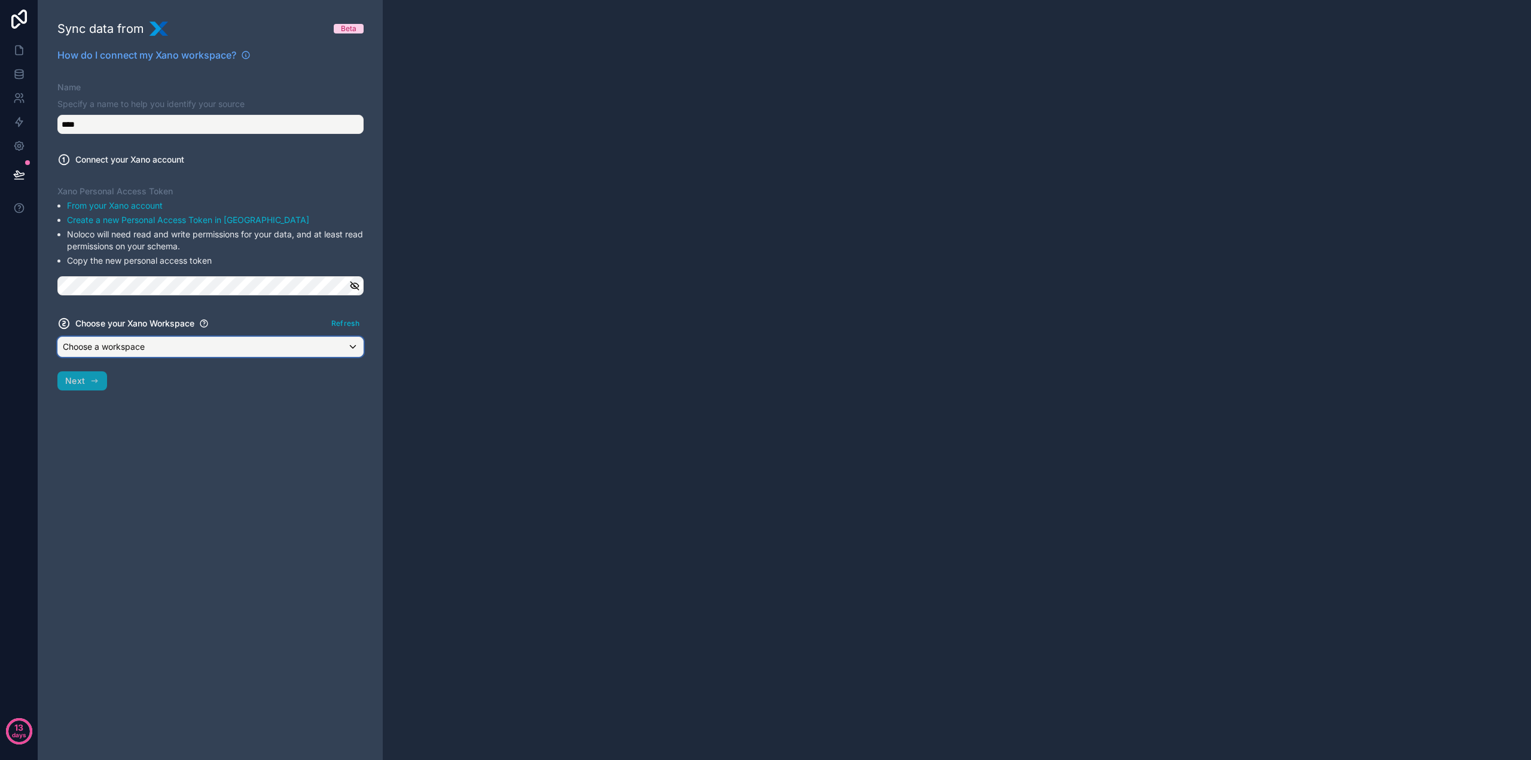
click at [136, 349] on span "Choose a workspace" at bounding box center [104, 346] width 82 height 10
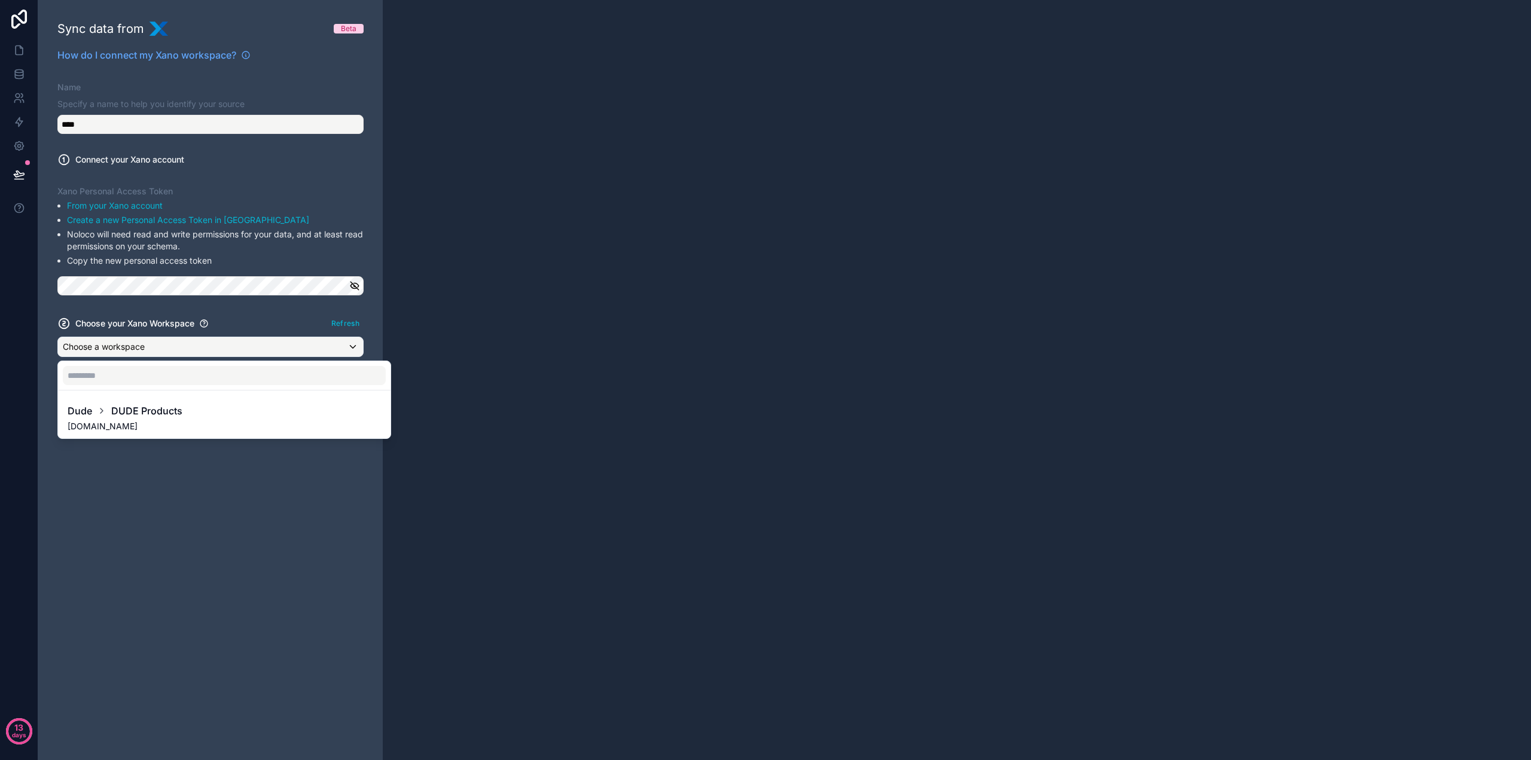
click at [141, 414] on span "DUDE Products" at bounding box center [146, 411] width 71 height 14
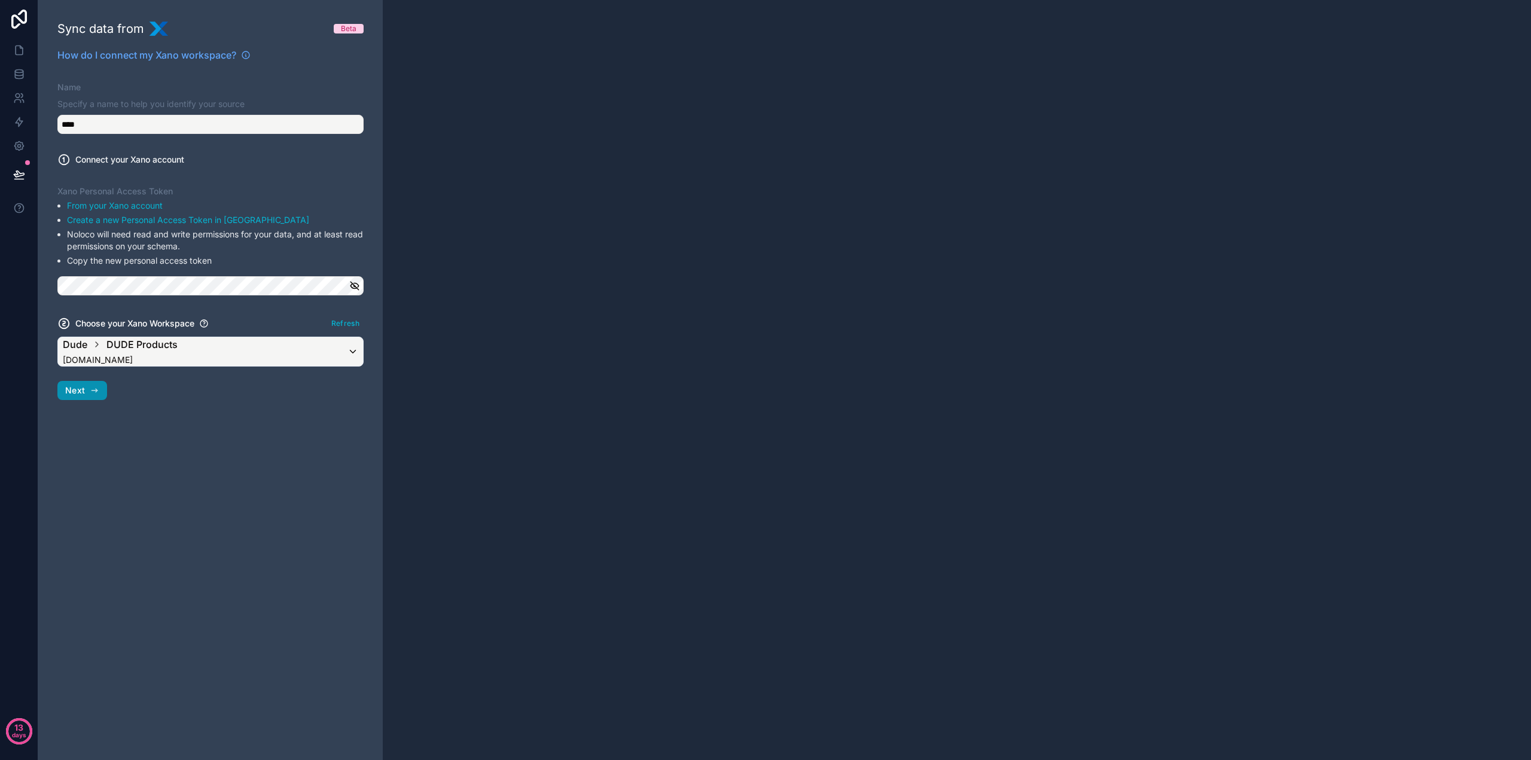
click at [87, 392] on button "Next" at bounding box center [82, 390] width 50 height 19
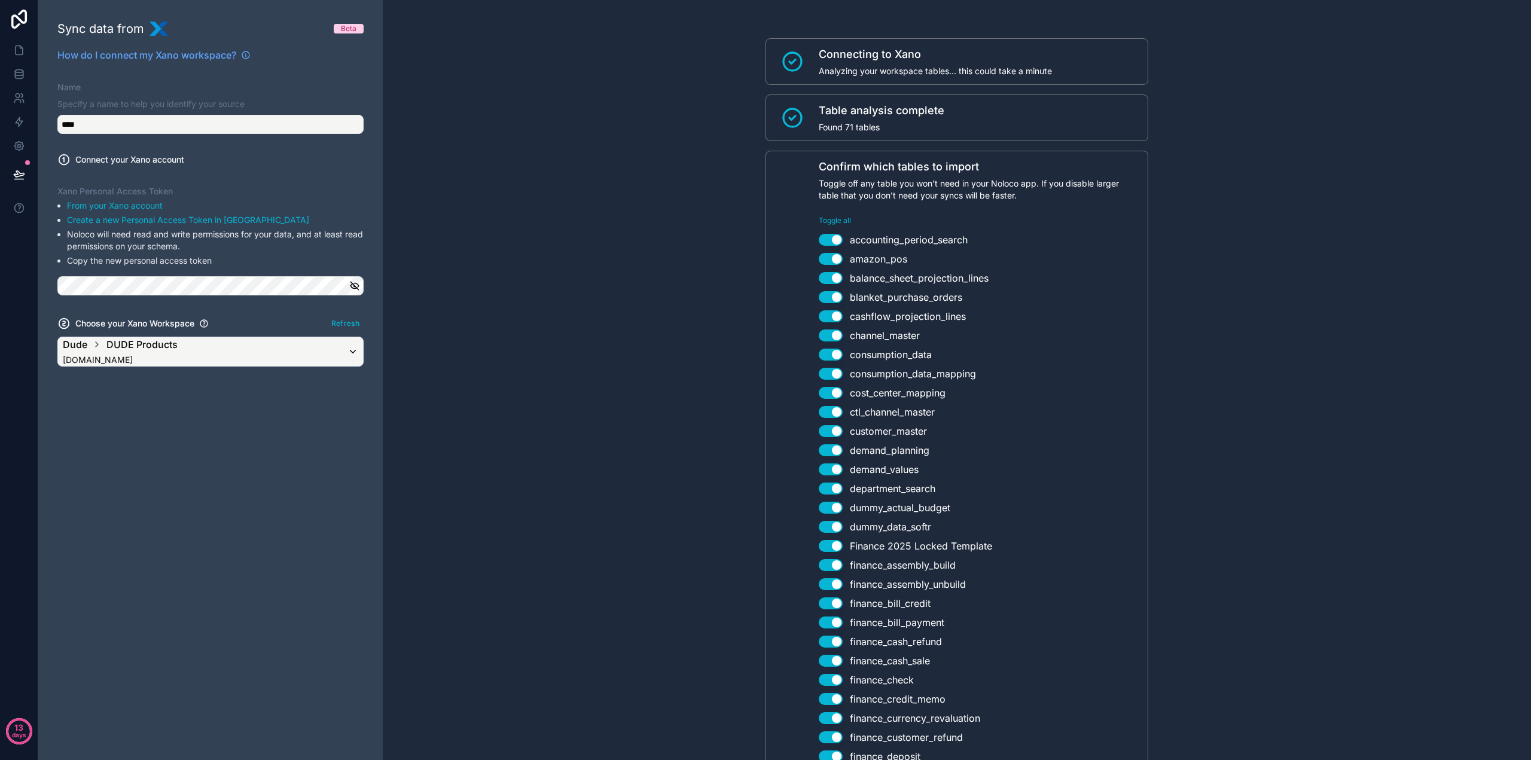
click at [836, 222] on button "Toggle all" at bounding box center [835, 221] width 32 height 10
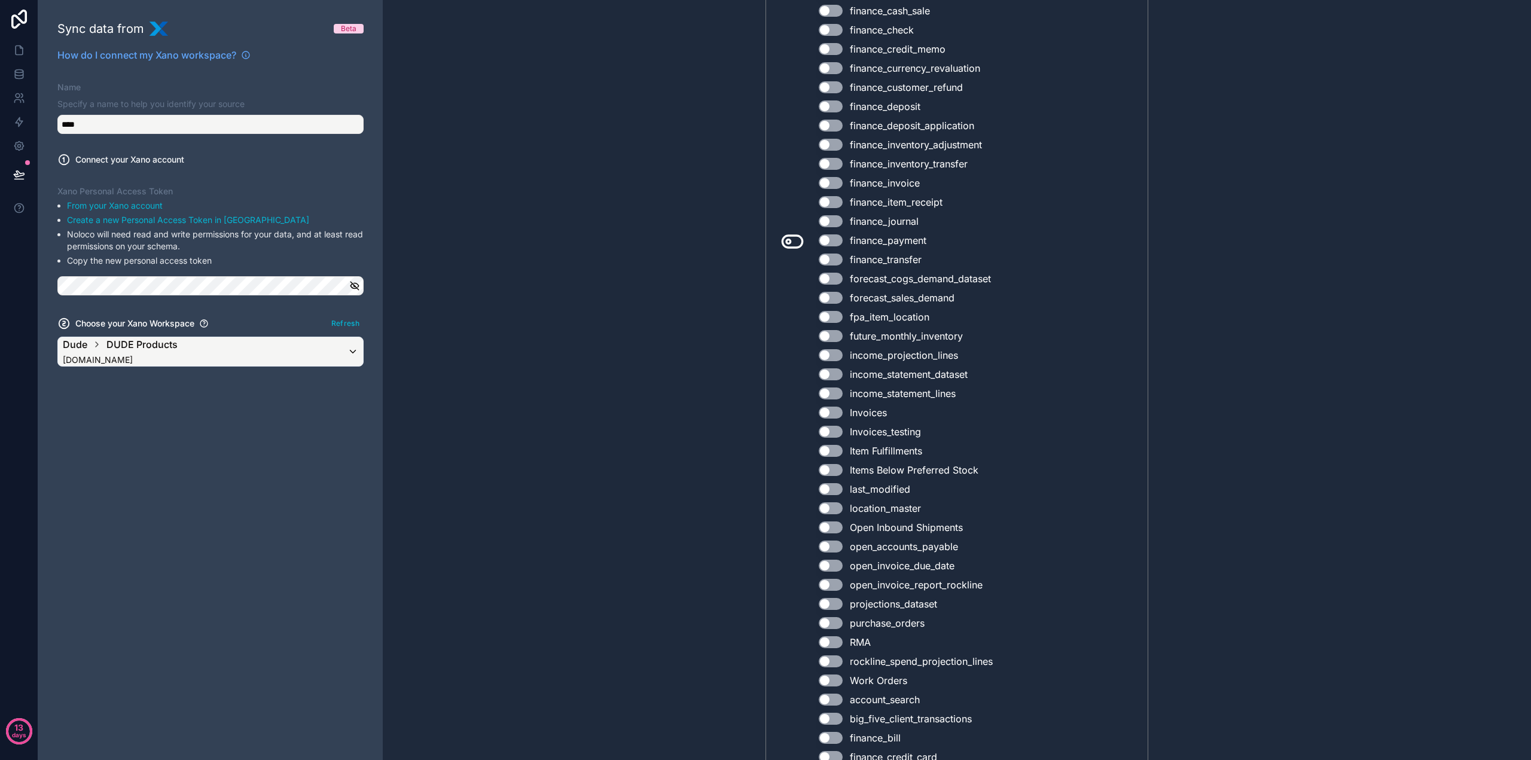
scroll to position [658, 0]
click at [828, 312] on button "Use setting" at bounding box center [831, 309] width 24 height 12
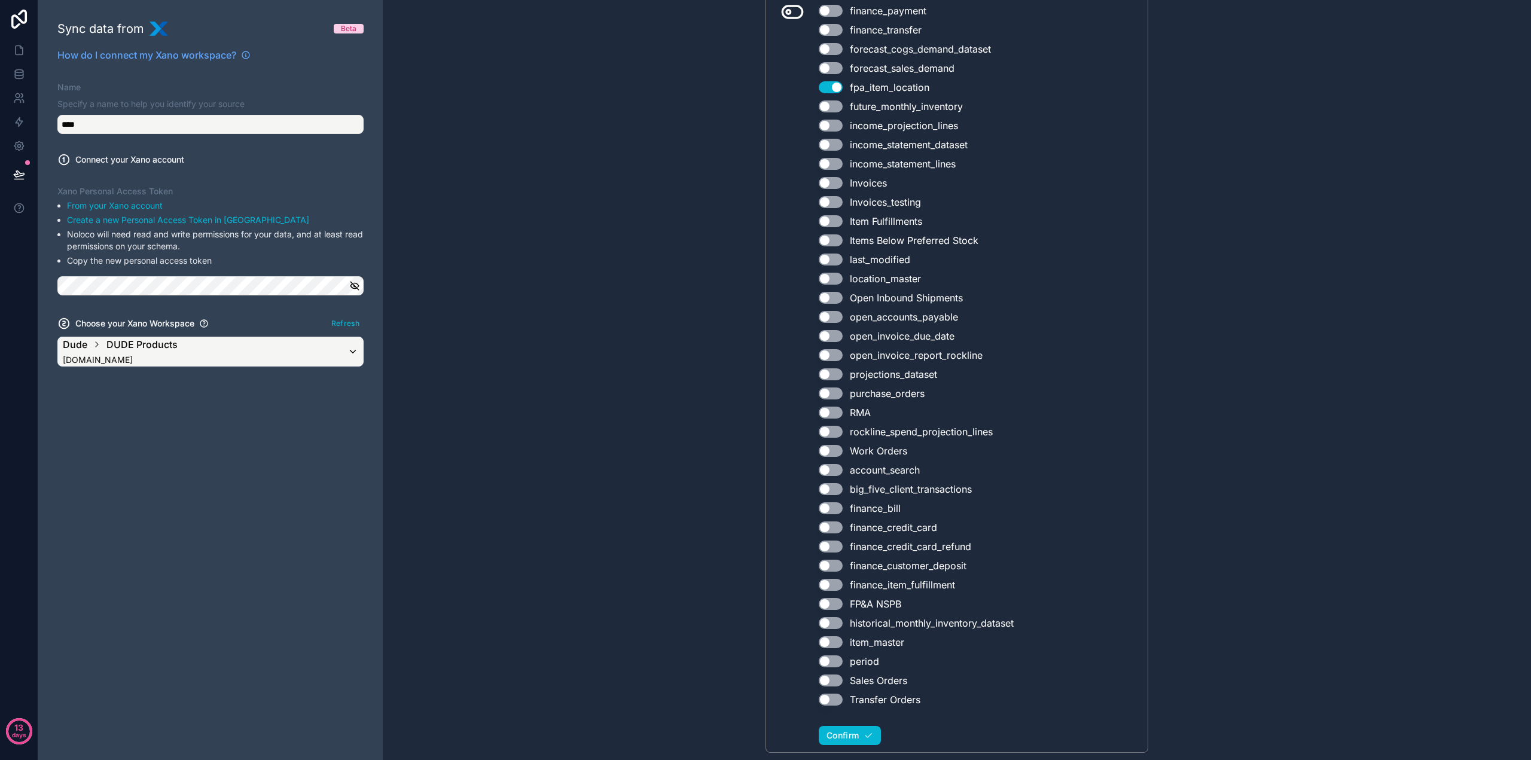
scroll to position [911, 0]
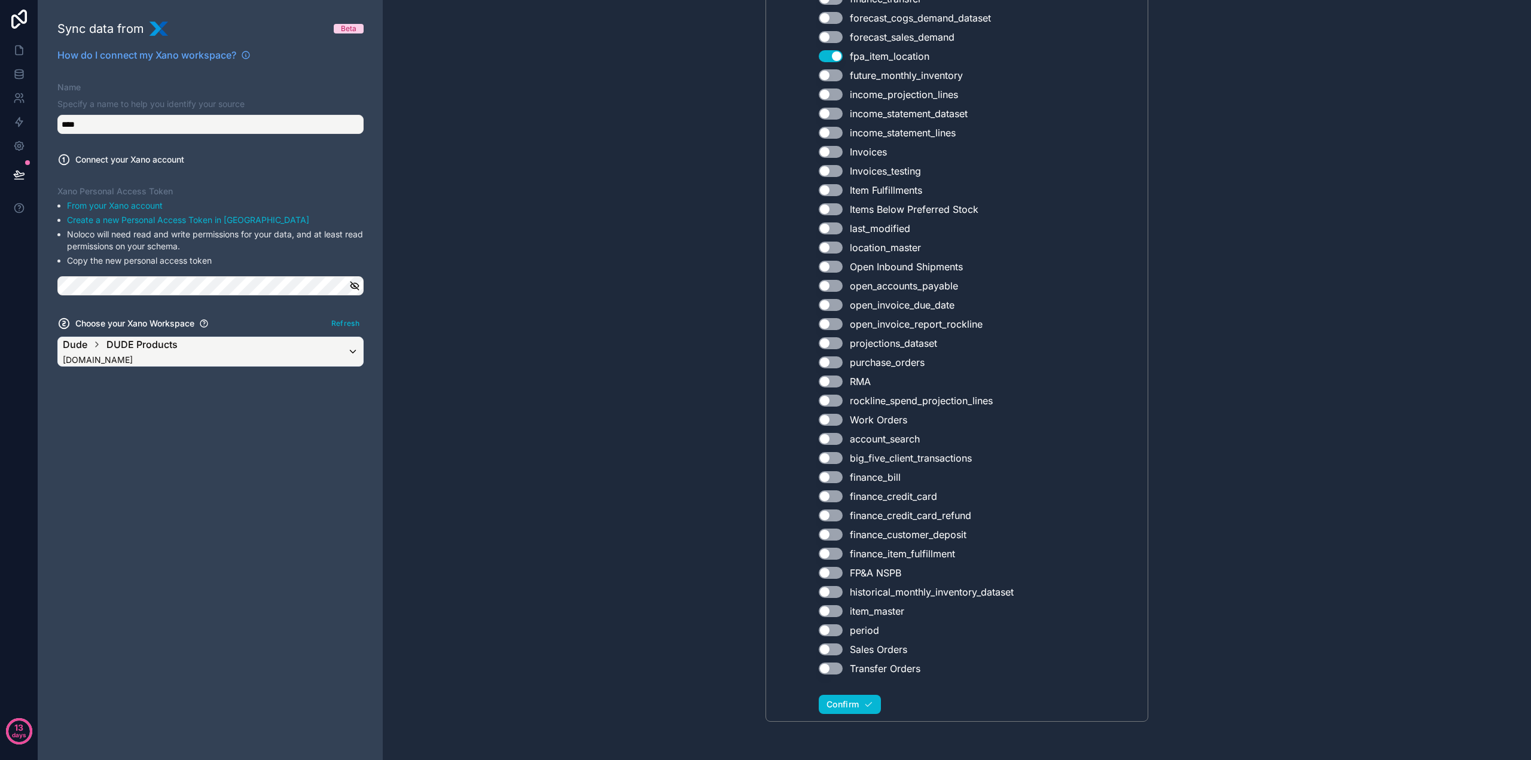
click at [838, 710] on button "Confirm" at bounding box center [850, 704] width 62 height 19
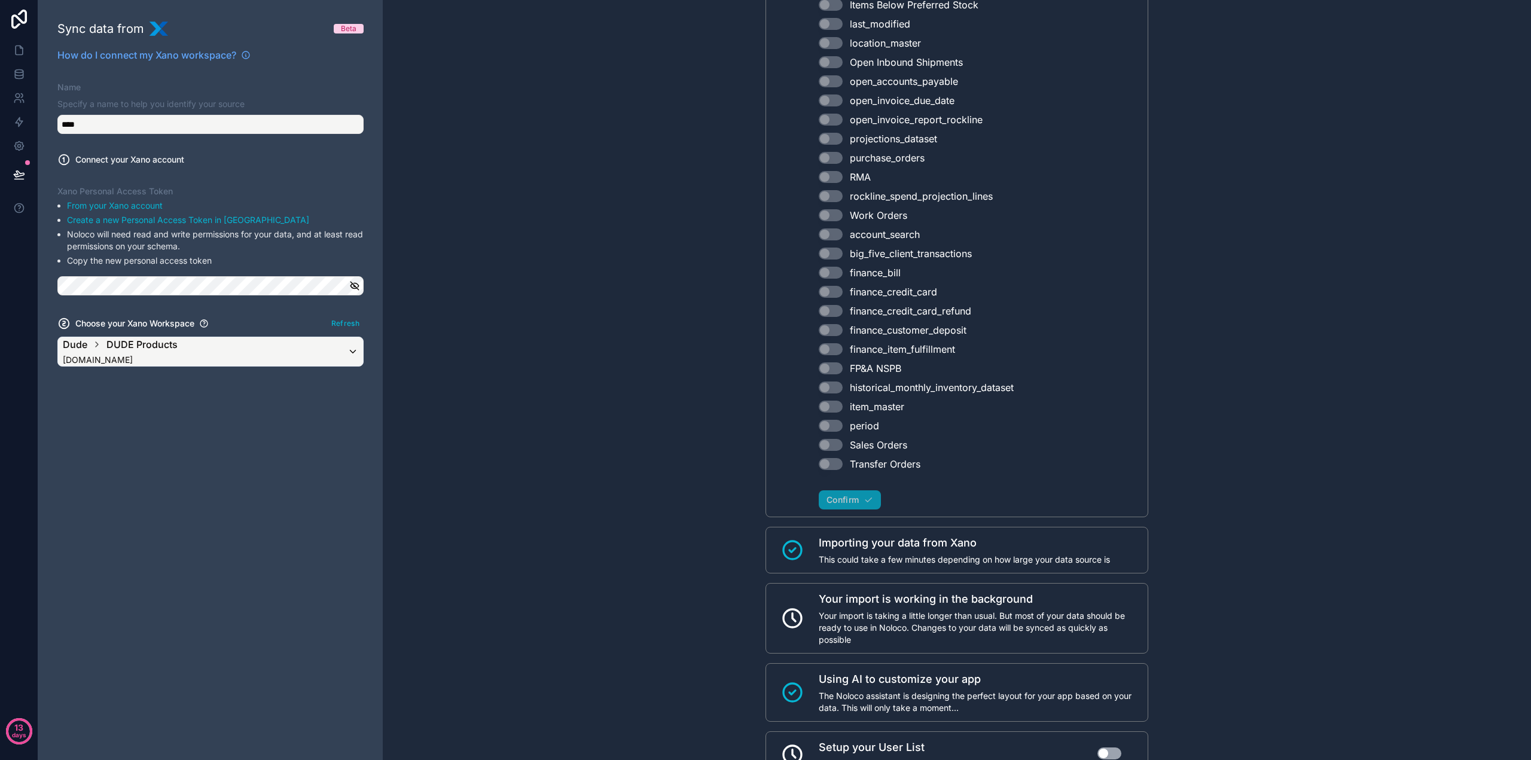
scroll to position [1209, 0]
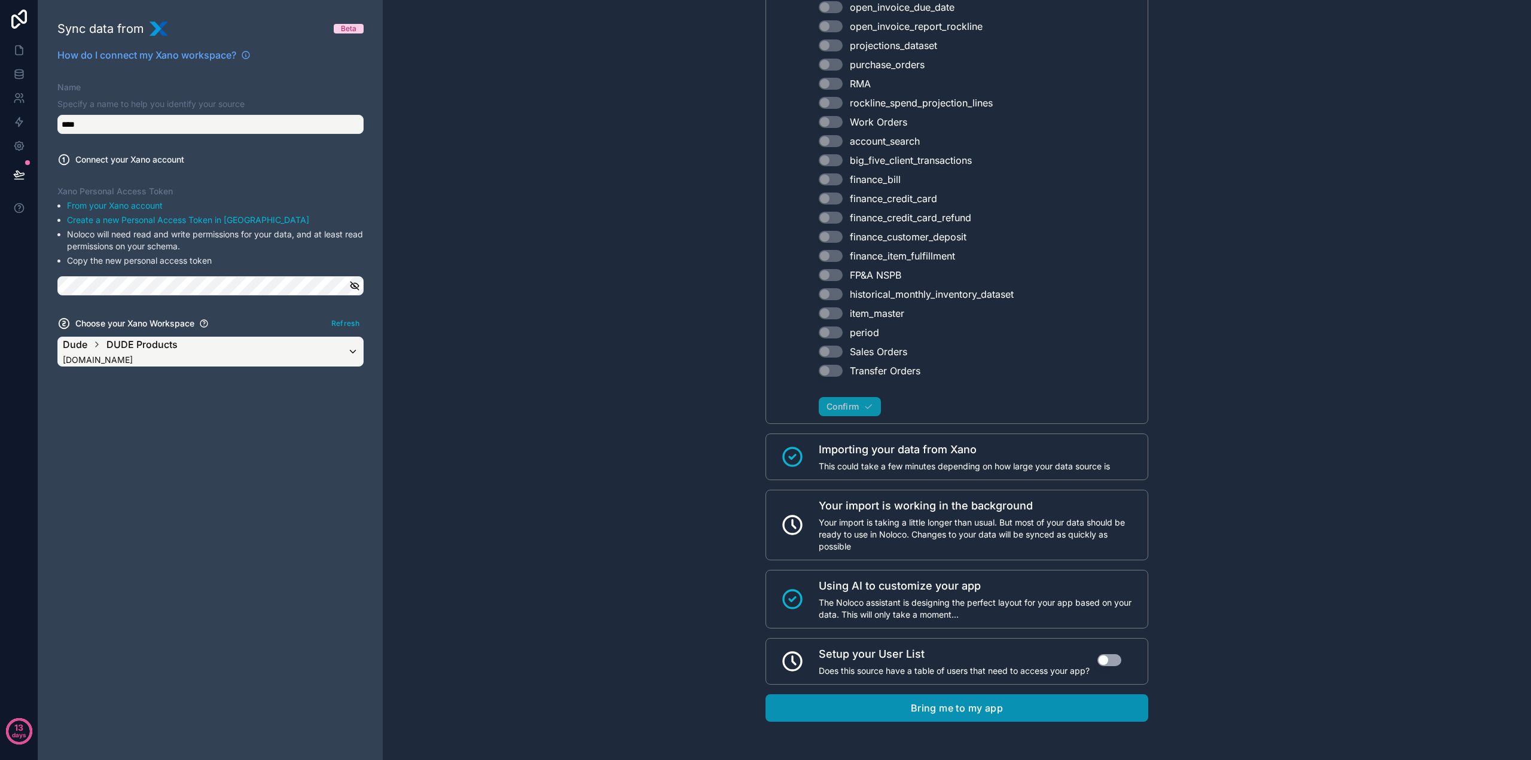
click at [912, 706] on button "Bring me to my app" at bounding box center [957, 708] width 383 height 28
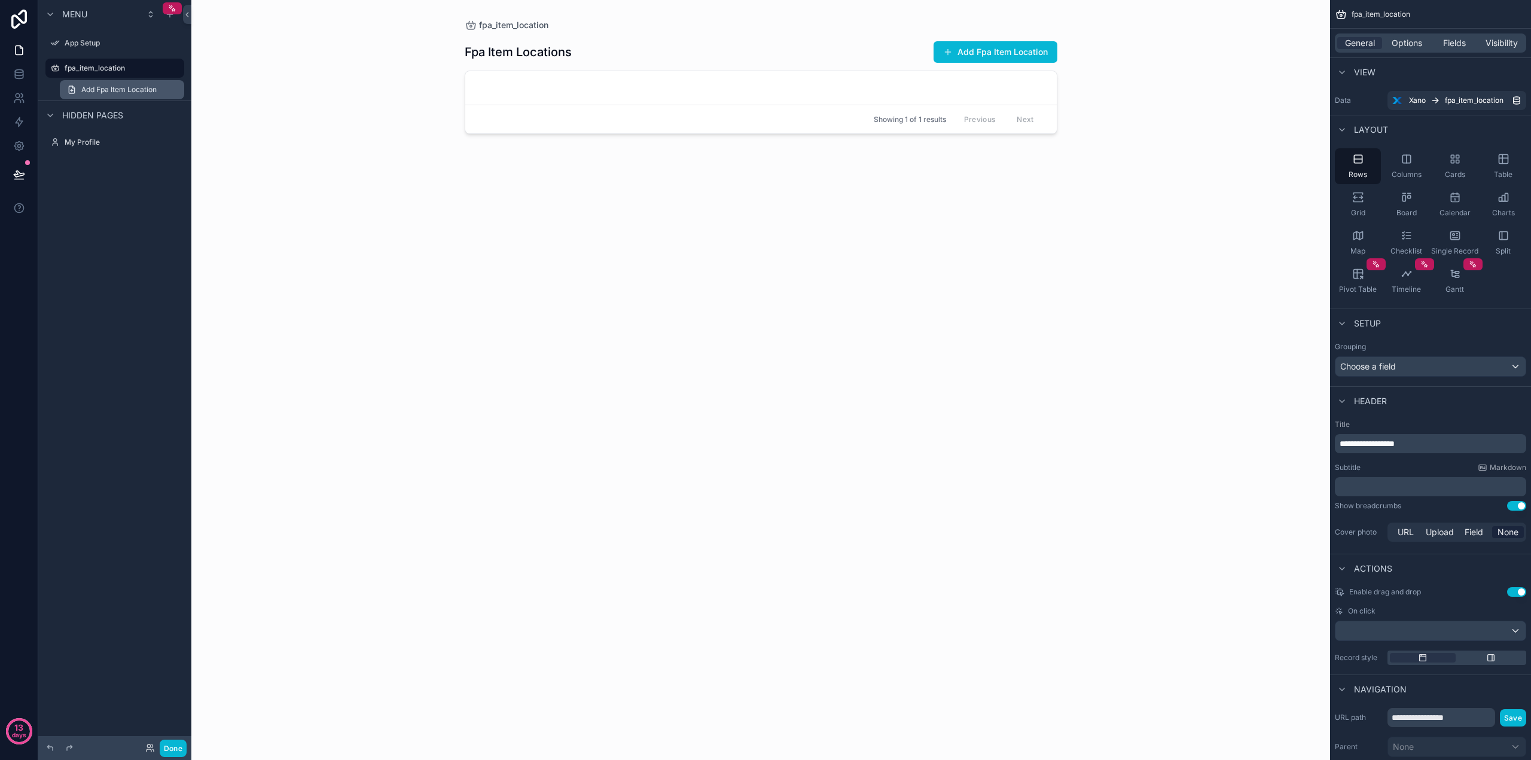
click at [115, 87] on span "Add Fpa Item Location" at bounding box center [118, 90] width 75 height 10
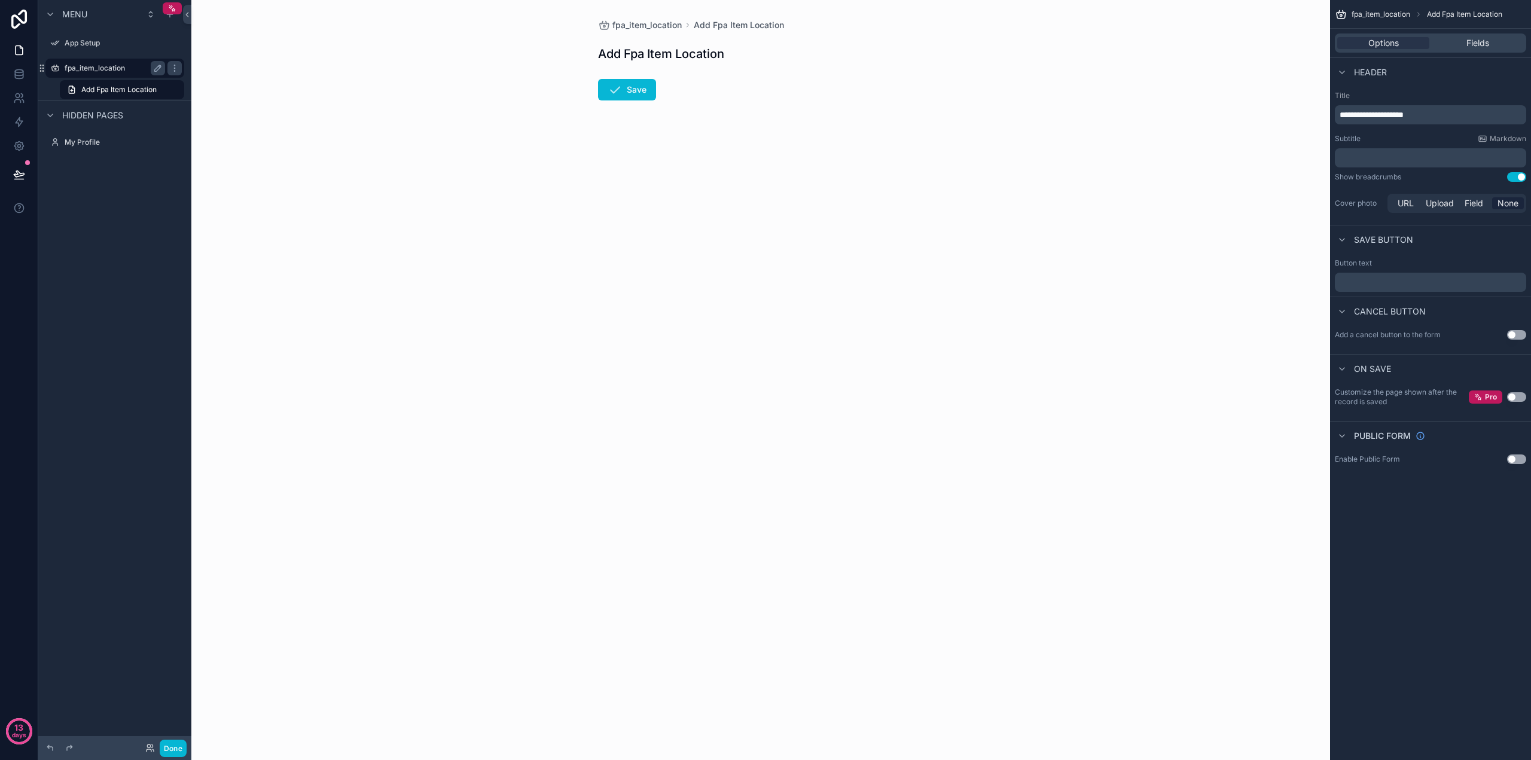
click at [111, 71] on label "fpa_item_location" at bounding box center [113, 68] width 96 height 10
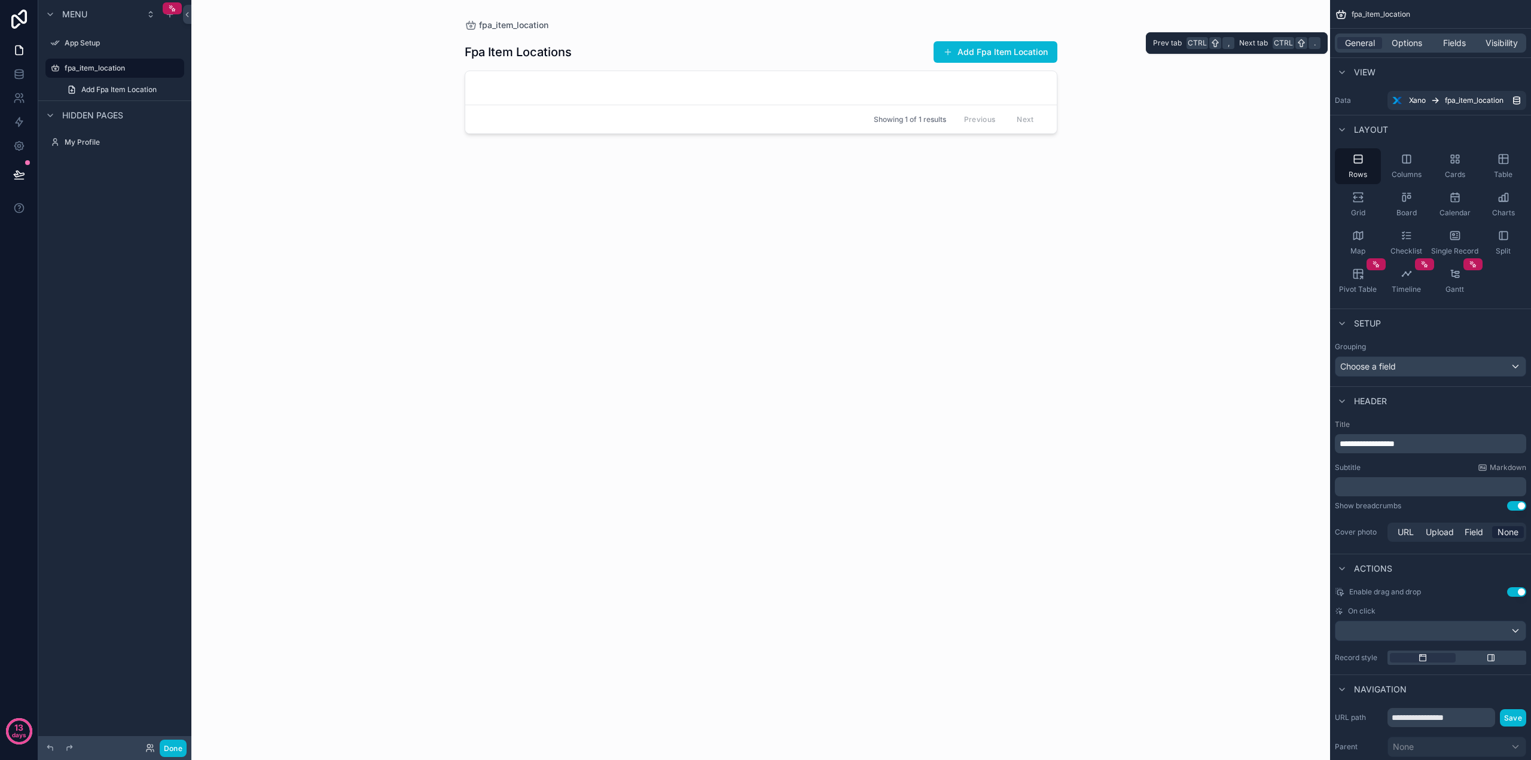
click at [1404, 49] on div "General Options Fields Visibility" at bounding box center [1430, 42] width 191 height 19
click at [1407, 45] on span "Options" at bounding box center [1407, 43] width 31 height 12
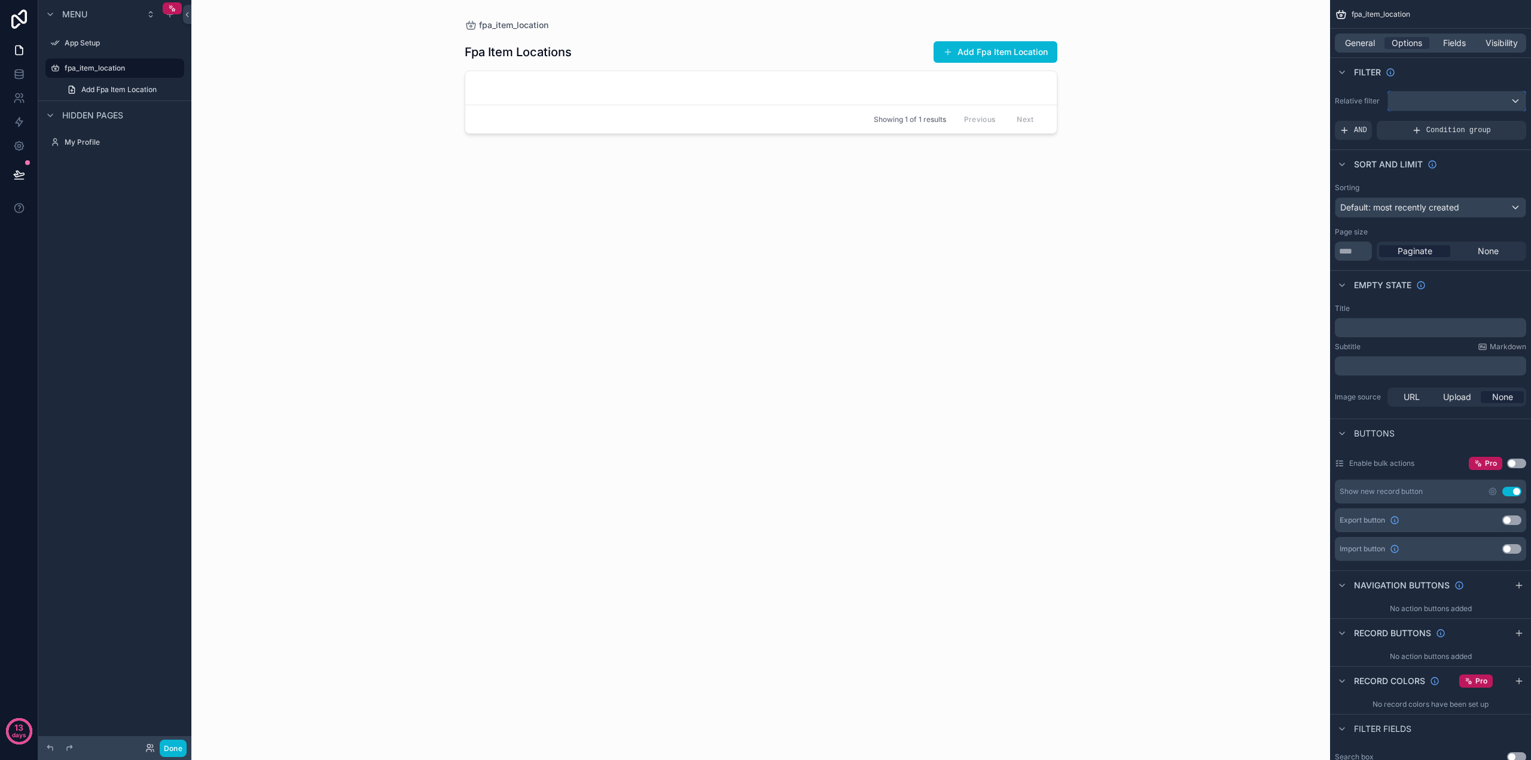
click at [1439, 104] on div "scrollable content" at bounding box center [1457, 101] width 138 height 19
click at [1433, 83] on div "scrollable content" at bounding box center [765, 380] width 1531 height 760
click at [1447, 47] on div "General Options Fields Visibility" at bounding box center [1430, 42] width 191 height 19
click at [1449, 42] on span "Fields" at bounding box center [1454, 43] width 23 height 12
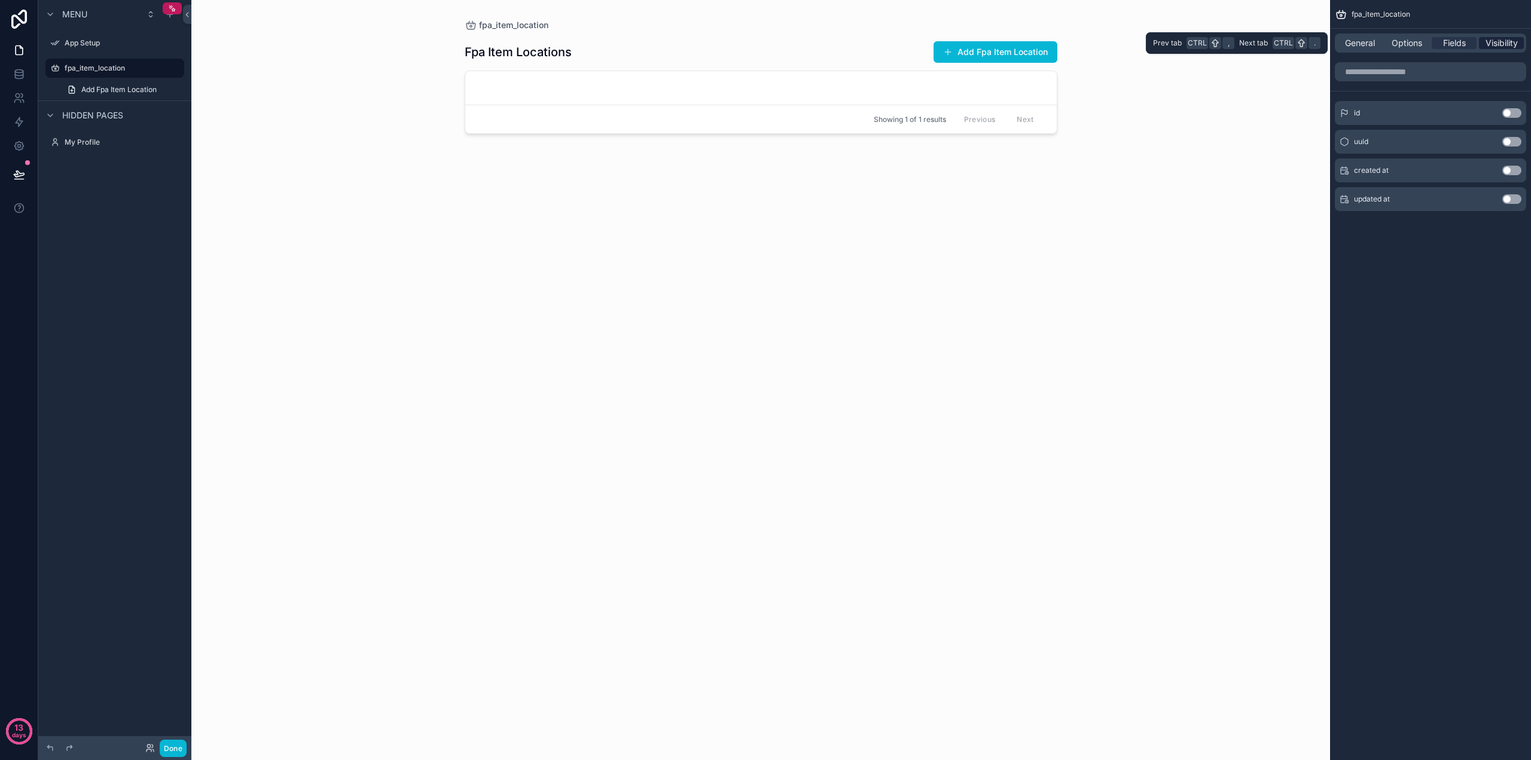
click at [1499, 44] on span "Visibility" at bounding box center [1502, 43] width 32 height 12
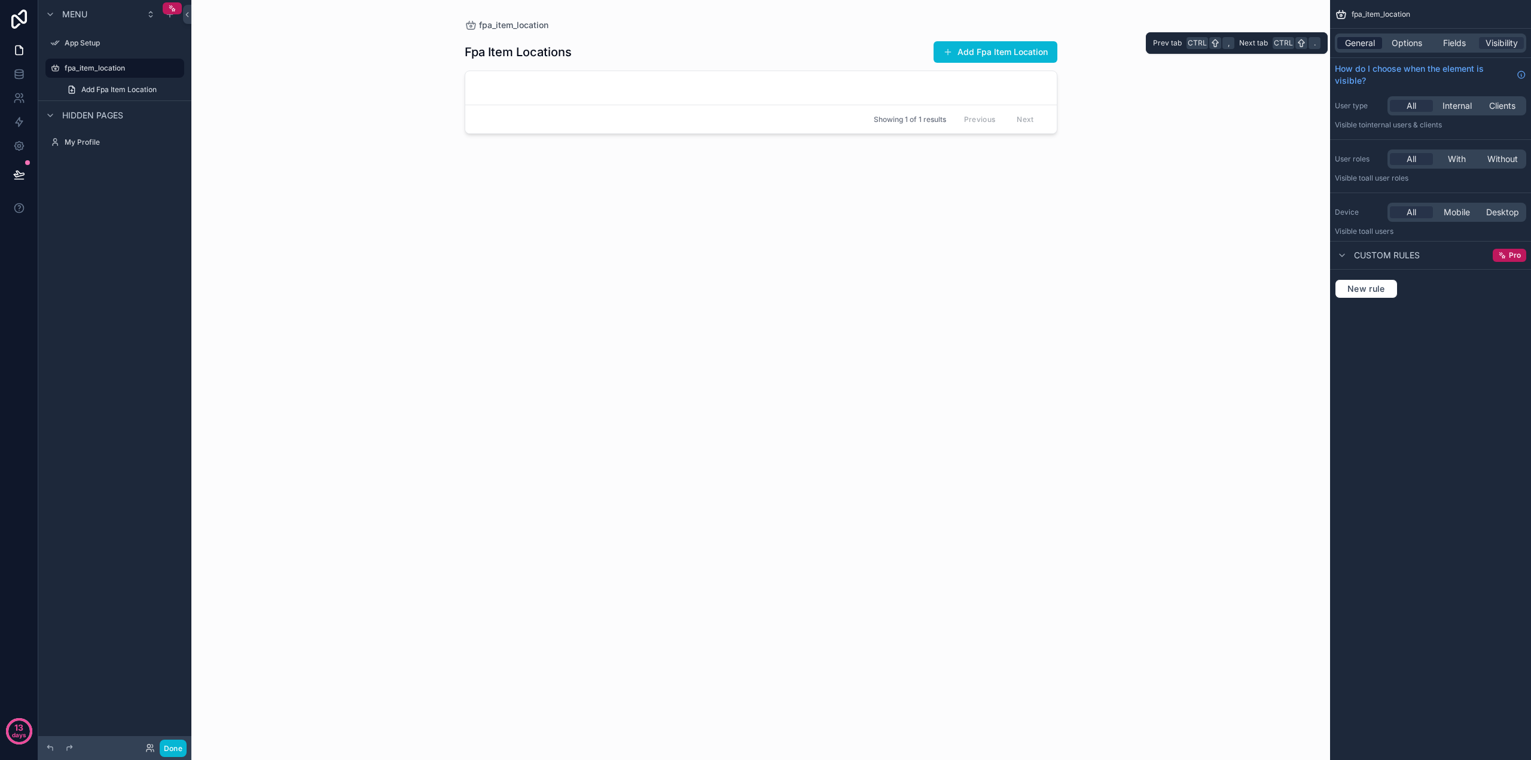
click at [1352, 39] on span "General" at bounding box center [1360, 43] width 30 height 12
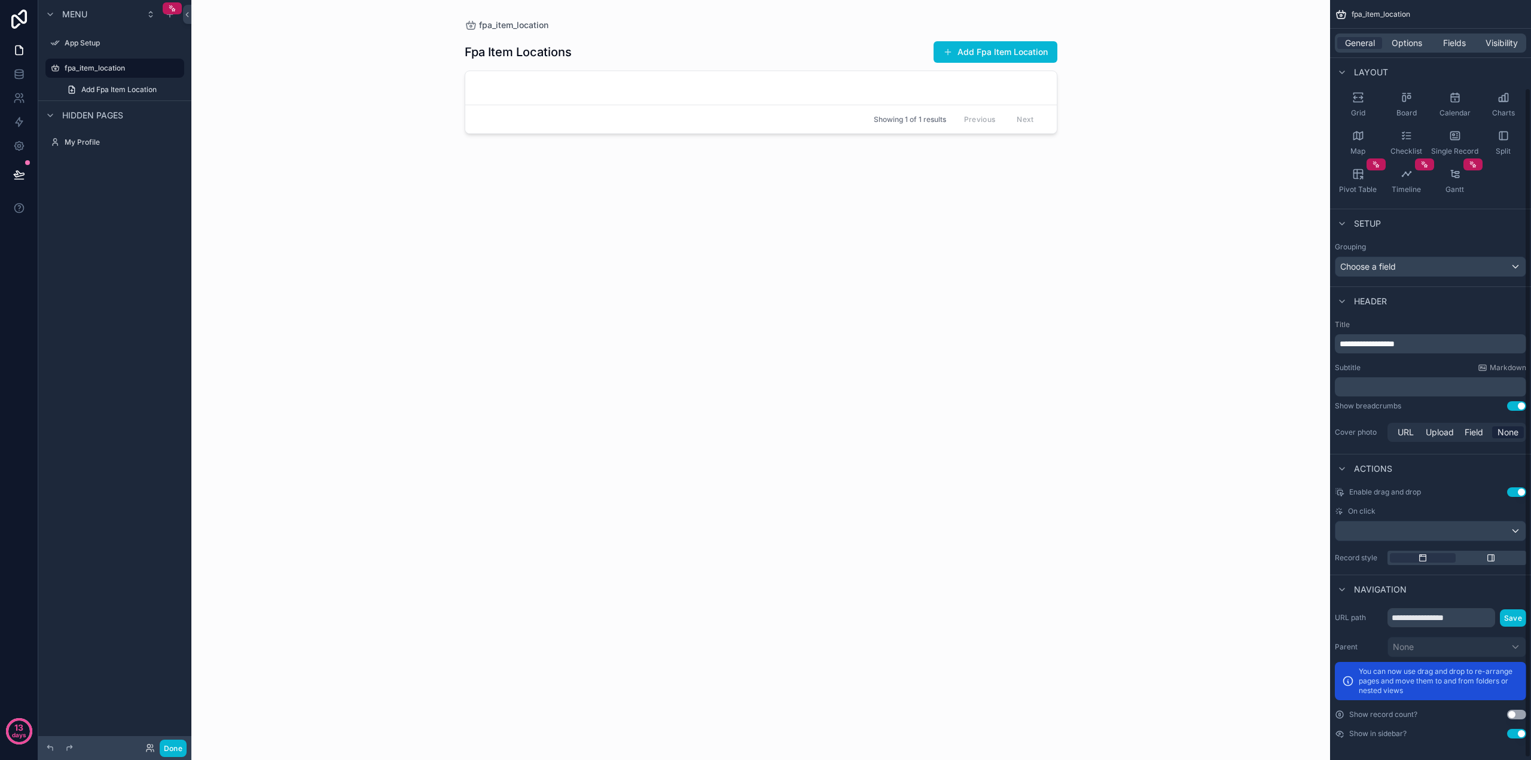
scroll to position [102, 0]
click at [1398, 45] on span "Options" at bounding box center [1407, 43] width 31 height 12
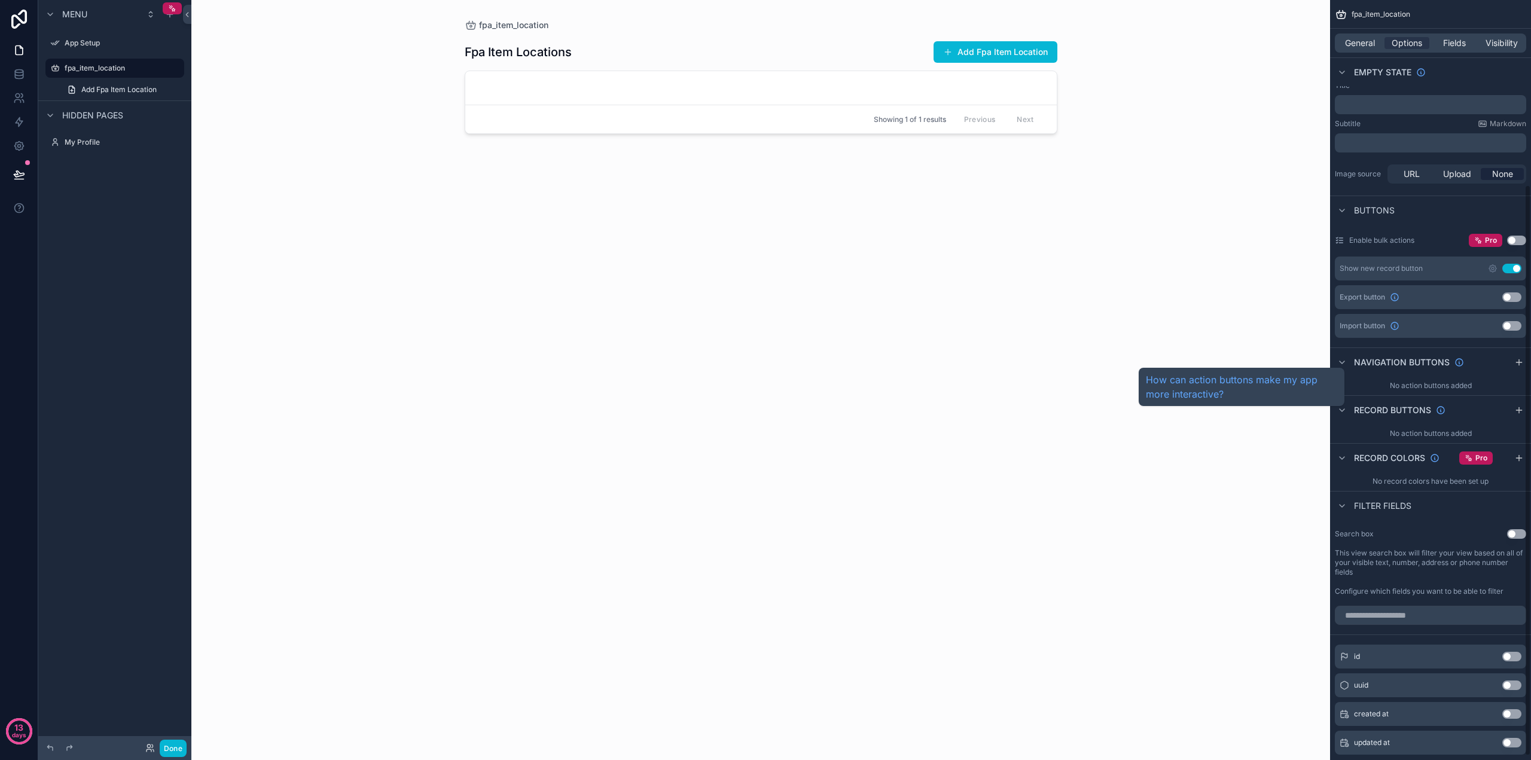
scroll to position [251, 0]
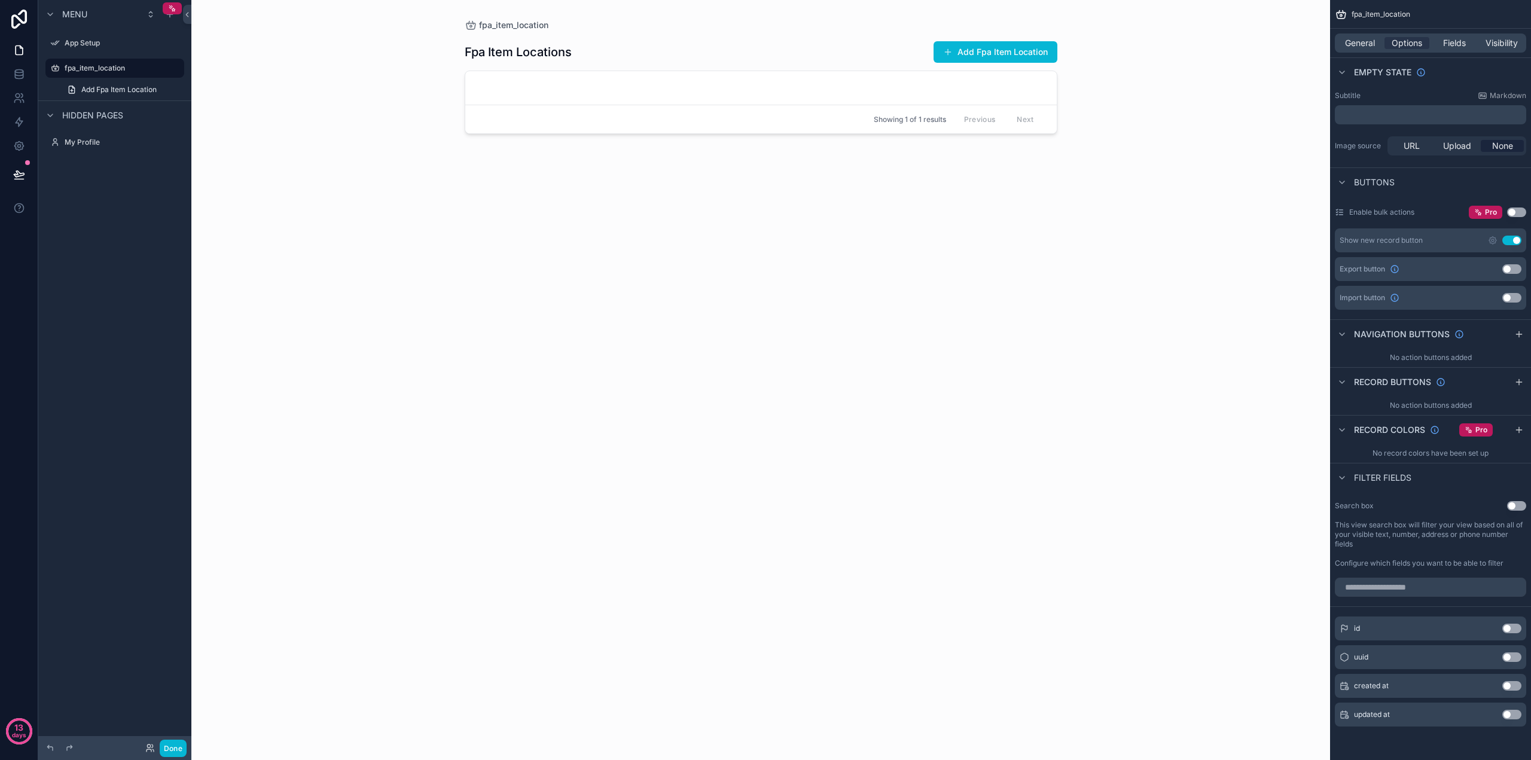
click at [1389, 514] on div "Search box Use setting This view search box will filter your view based on all …" at bounding box center [1430, 534] width 201 height 77
click at [1432, 587] on input "scrollable content" at bounding box center [1430, 587] width 191 height 19
click at [1429, 559] on label "Configure which fields you want to be able to filter" at bounding box center [1419, 564] width 169 height 10
drag, startPoint x: 1346, startPoint y: 524, endPoint x: 1419, endPoint y: 530, distance: 73.9
click at [1419, 530] on label "This view search box will filter your view based on all of your visible text, n…" at bounding box center [1430, 534] width 191 height 29
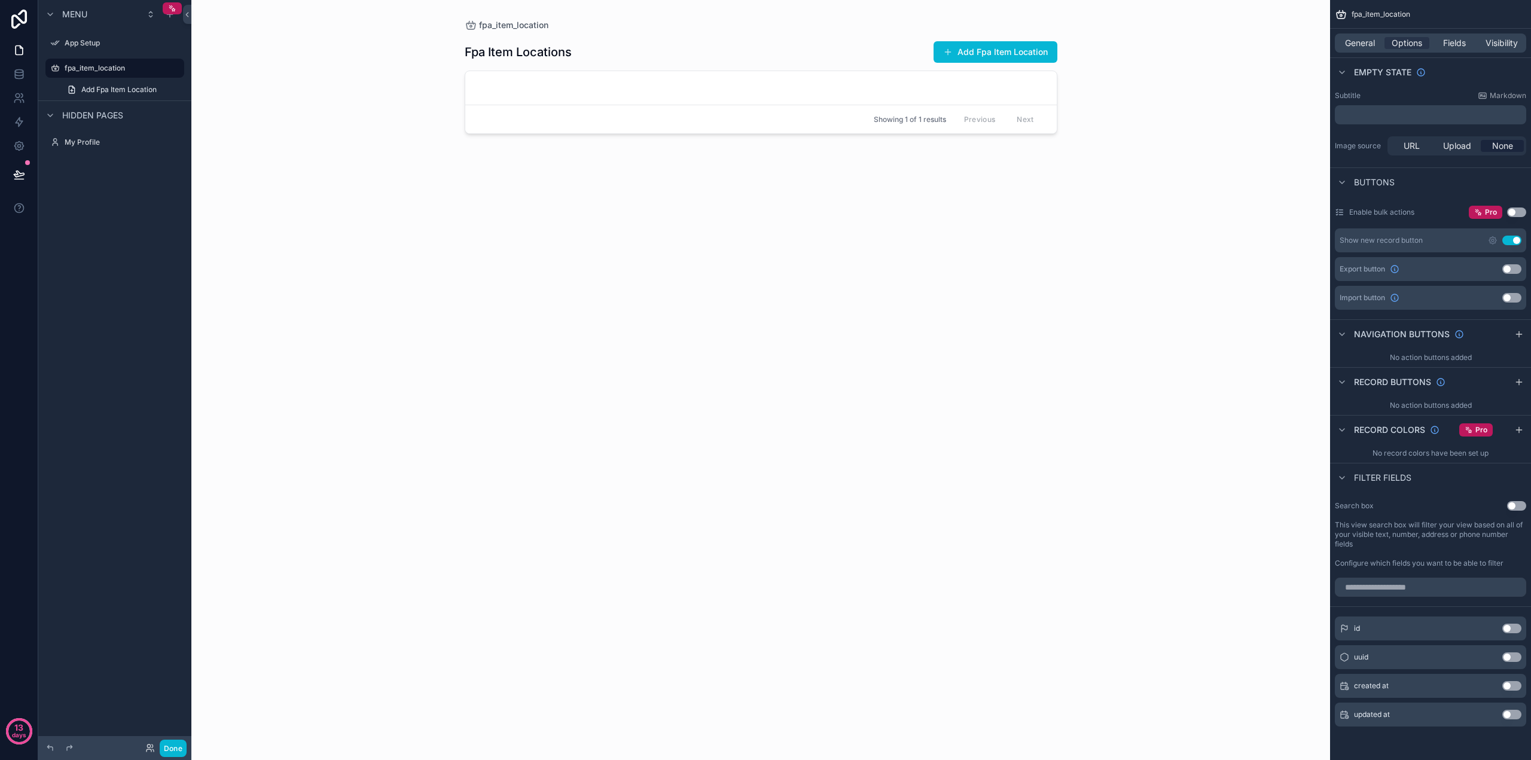
click at [1419, 530] on label "This view search box will filter your view based on all of your visible text, n…" at bounding box center [1430, 534] width 191 height 29
click at [1519, 502] on button "Use setting" at bounding box center [1516, 506] width 19 height 10
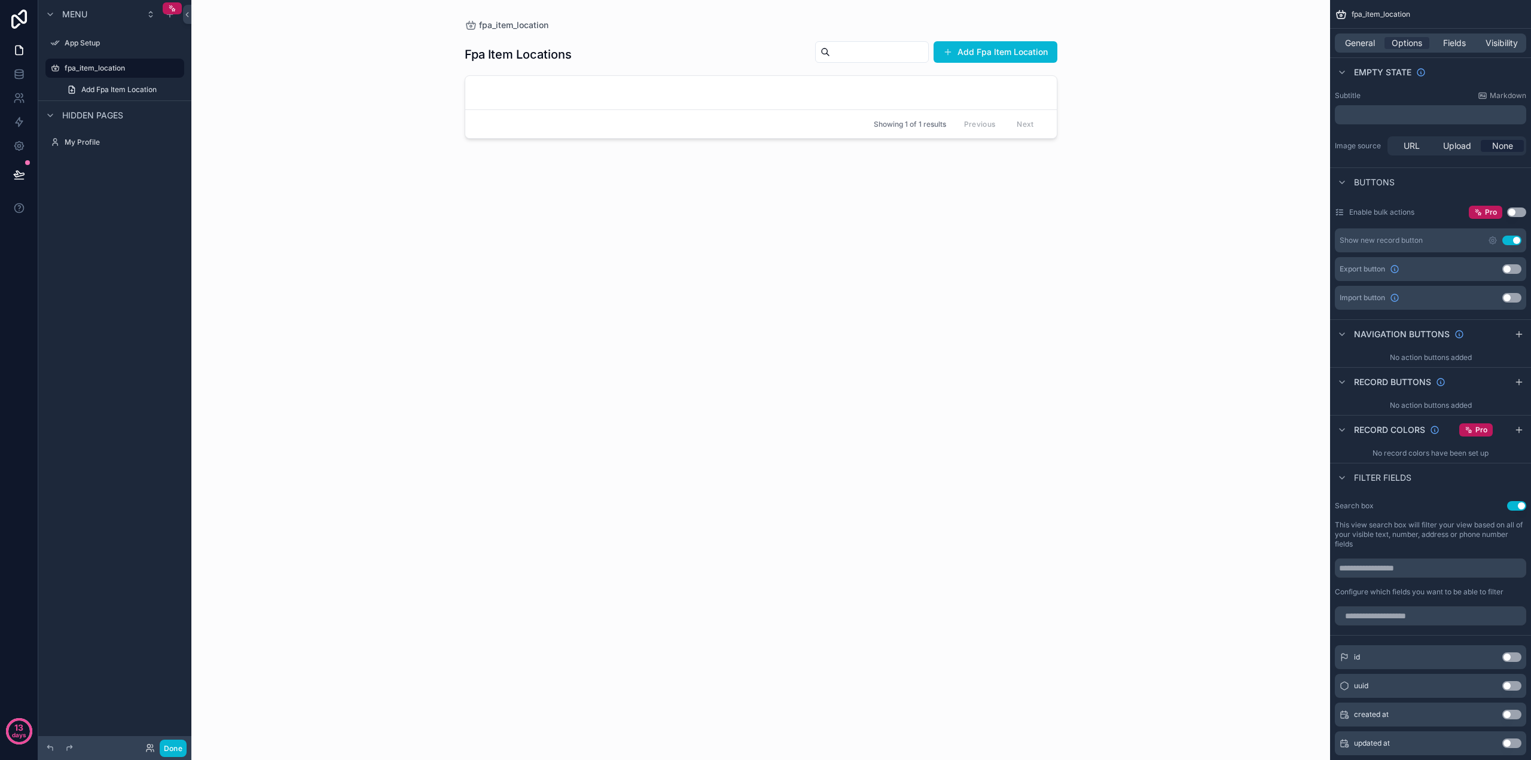
click at [1519, 502] on button "Use setting" at bounding box center [1516, 506] width 19 height 10
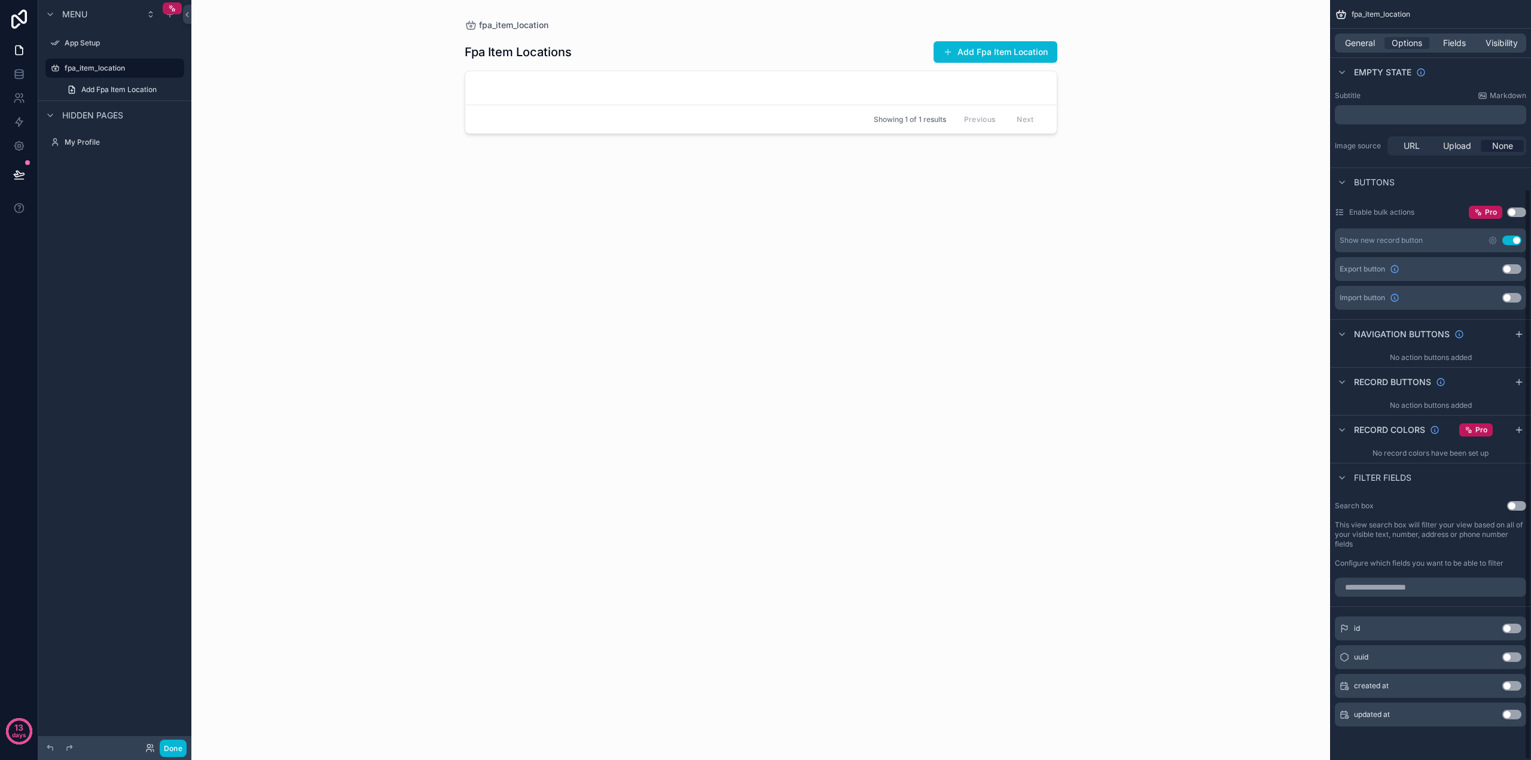
click at [1520, 630] on button "Use setting" at bounding box center [1511, 629] width 19 height 10
click at [1519, 629] on div "id Use setting" at bounding box center [1430, 624] width 191 height 24
click at [1508, 620] on button "Use setting" at bounding box center [1511, 624] width 19 height 10
click at [1512, 648] on div "uuid Use setting" at bounding box center [1430, 657] width 191 height 24
click at [1512, 657] on button "Use setting" at bounding box center [1511, 657] width 19 height 10
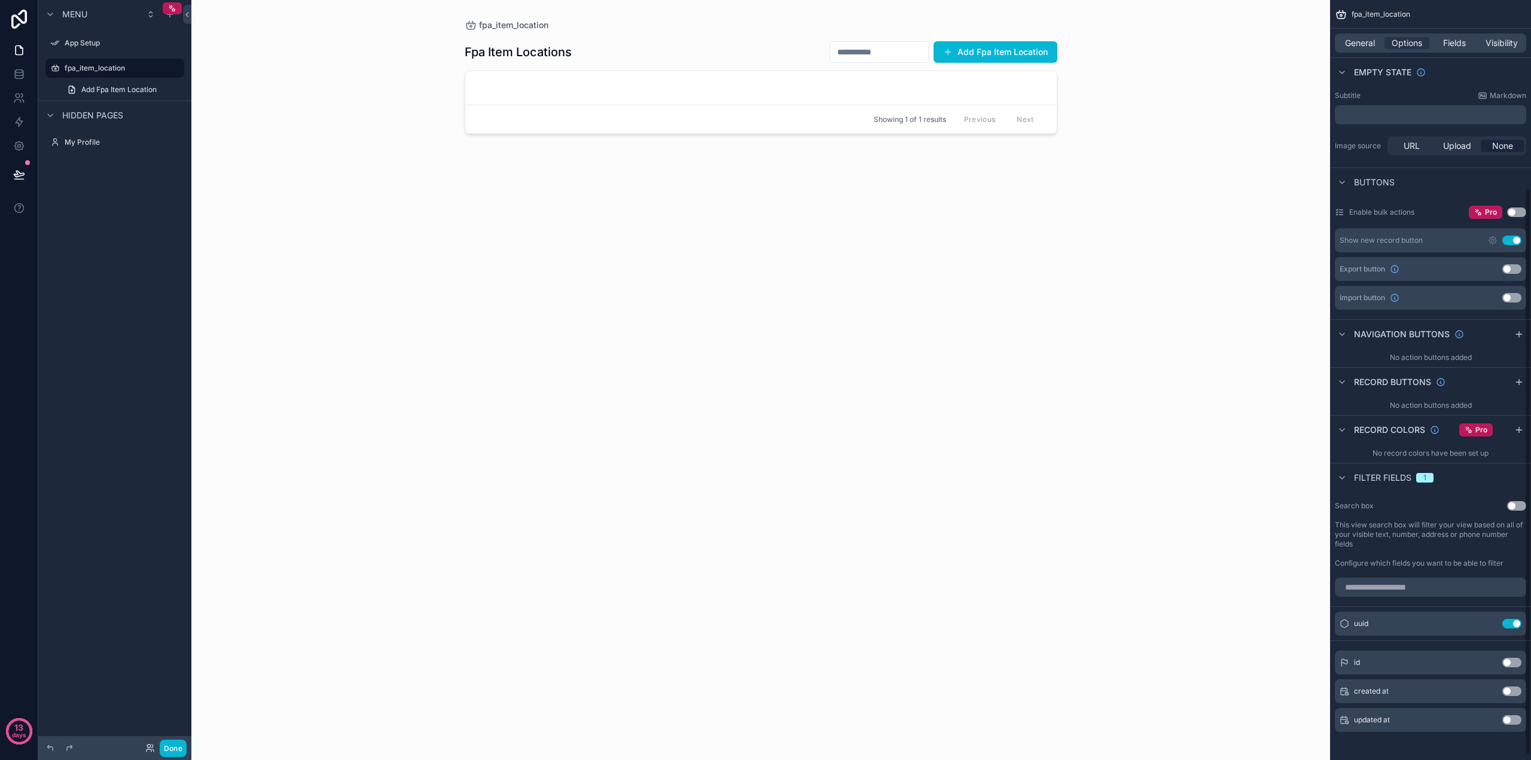
click at [1512, 657] on div "id Use setting" at bounding box center [1430, 663] width 191 height 24
click at [1511, 661] on button "Use setting" at bounding box center [1511, 663] width 19 height 10
click at [94, 69] on label "fpa_item_location" at bounding box center [113, 68] width 96 height 10
click at [18, 76] on icon at bounding box center [19, 73] width 8 height 5
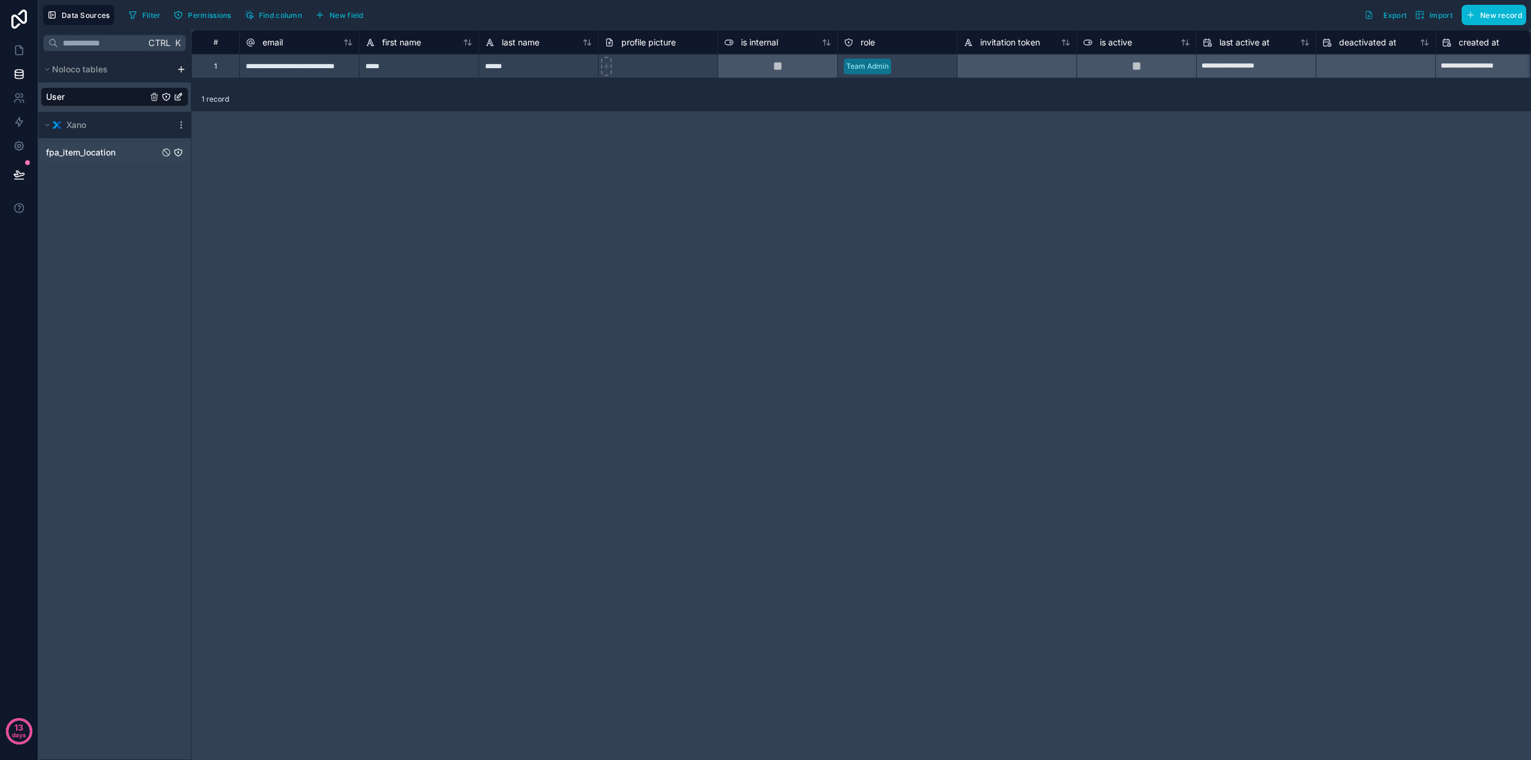
click at [83, 149] on span "fpa_item_location" at bounding box center [80, 153] width 69 height 12
